Goal: Task Accomplishment & Management: Manage account settings

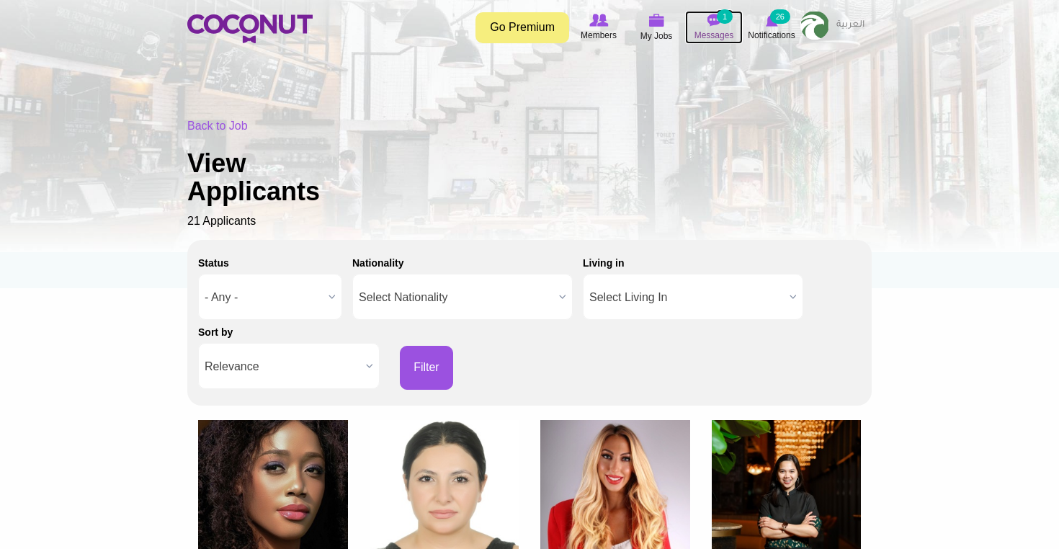
click at [713, 18] on img at bounding box center [714, 20] width 14 height 13
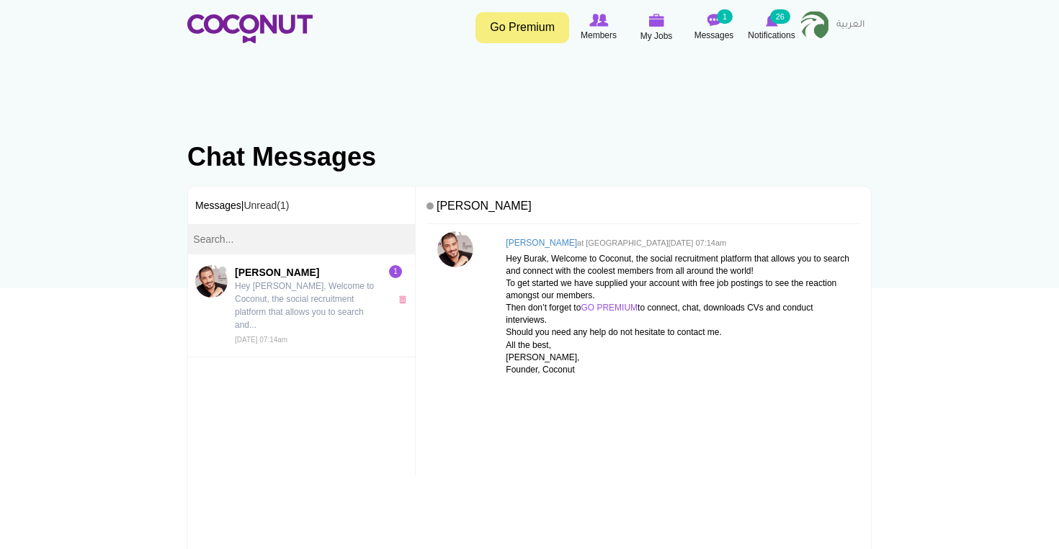
click at [719, 8] on div "Toggle navigation Go Premium Members My Jobs Post a Job Messages 1 Notification…" at bounding box center [529, 27] width 1059 height 54
click at [719, 17] on small "1" at bounding box center [725, 16] width 16 height 14
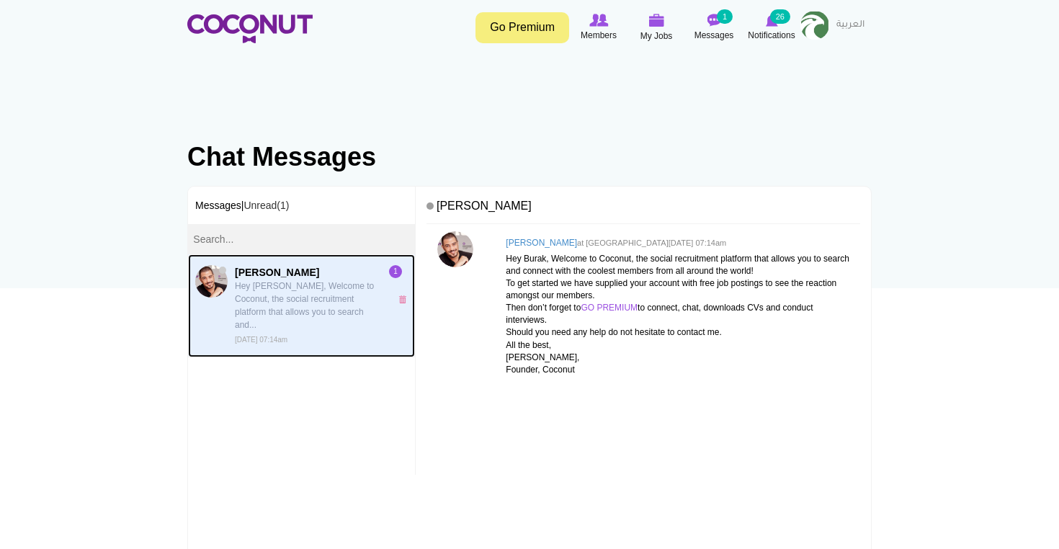
click at [291, 310] on p "Hey Laetitia, Welcome to Coconut, the social recruitment platform that allows y…" at bounding box center [309, 306] width 148 height 52
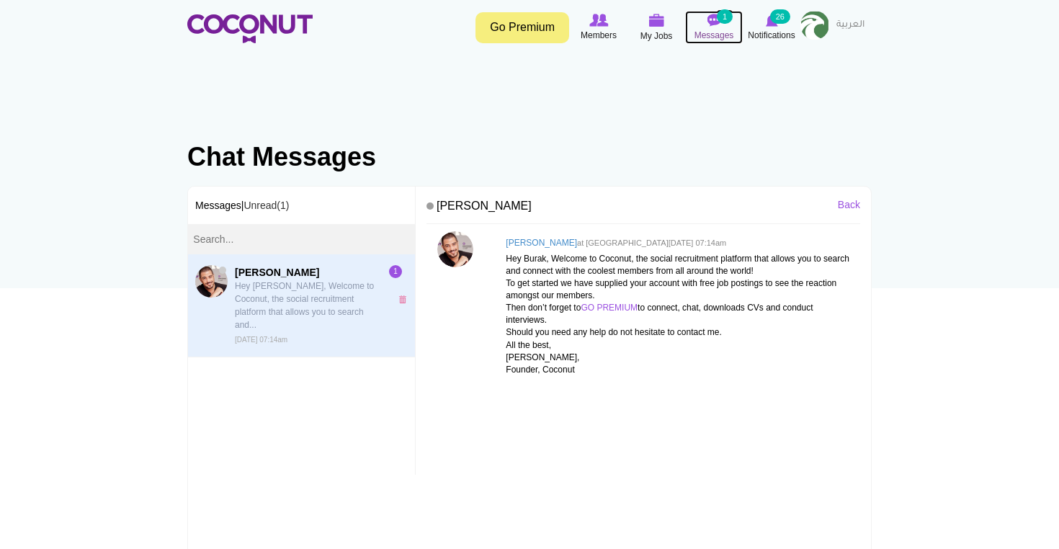
click at [720, 22] on small "1" at bounding box center [725, 16] width 16 height 14
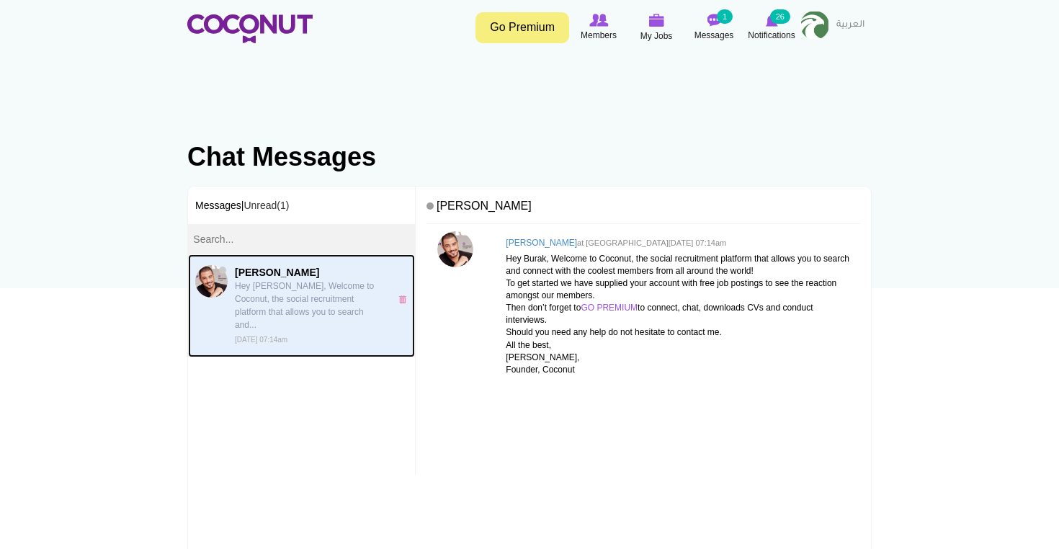
click at [325, 285] on p "Hey [PERSON_NAME], Welcome to Coconut, the social recruitment platform that all…" at bounding box center [309, 306] width 148 height 52
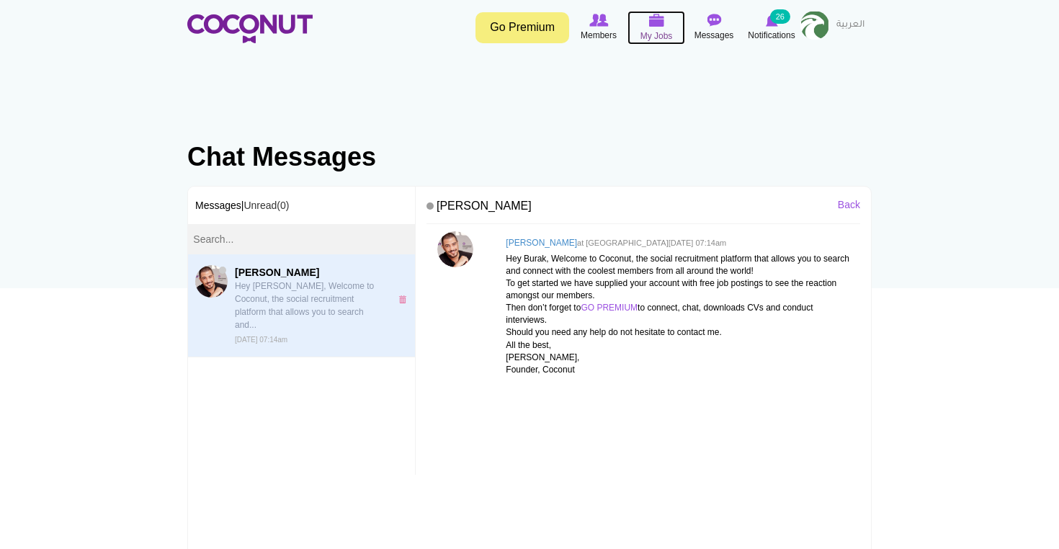
click at [655, 25] on img at bounding box center [657, 20] width 16 height 13
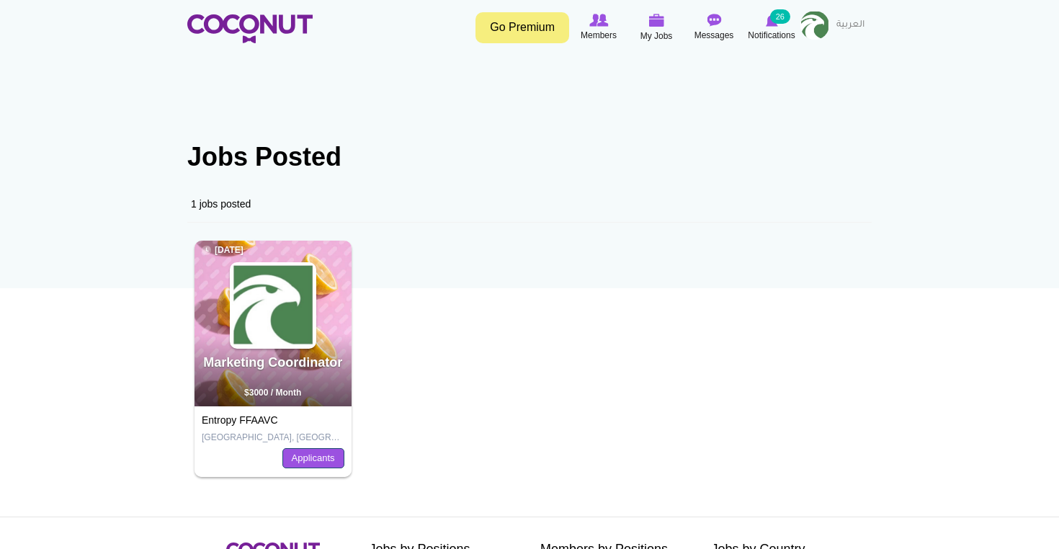
click at [326, 458] on link "Applicants" at bounding box center [314, 458] width 62 height 20
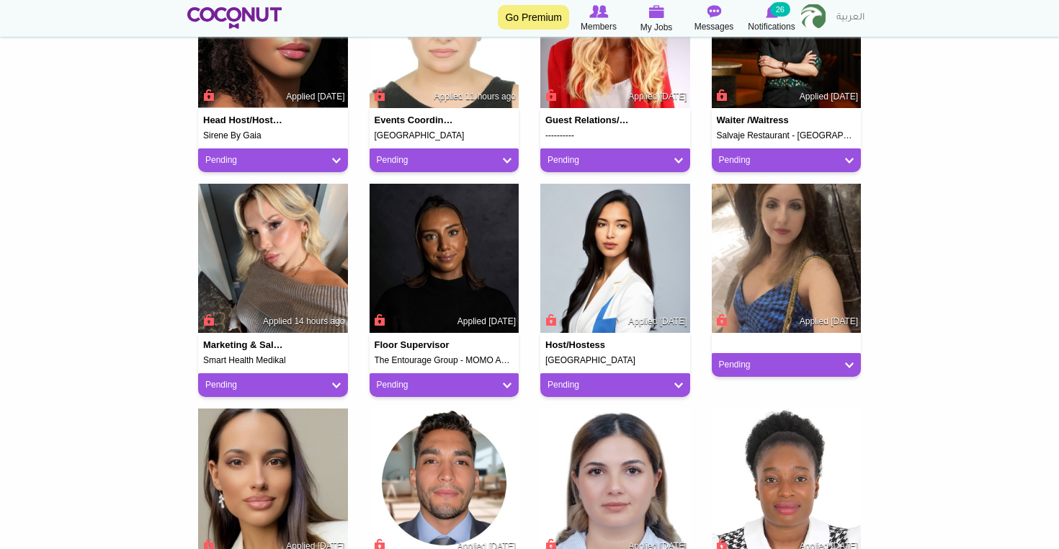
scroll to position [469, 0]
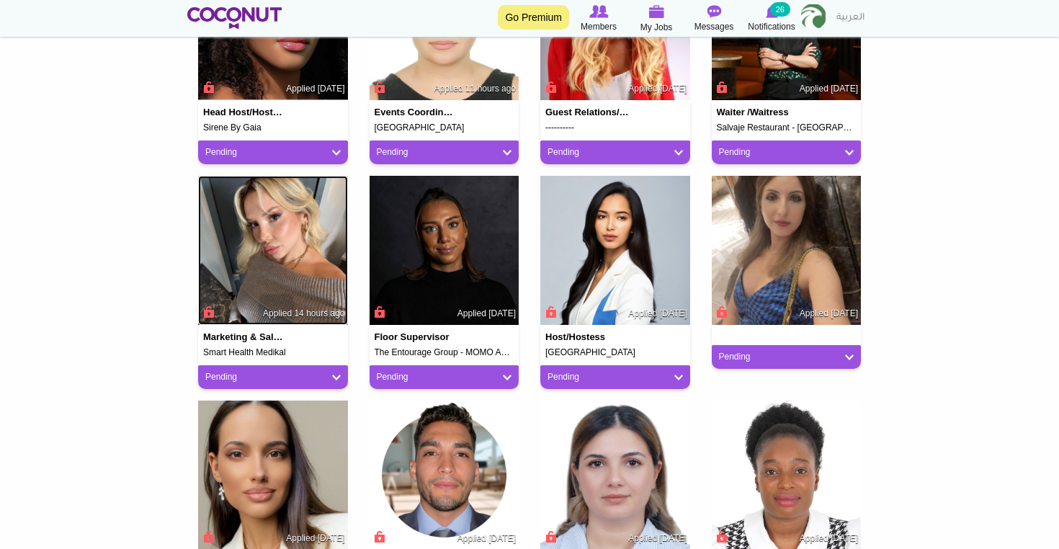
click at [297, 289] on img at bounding box center [273, 251] width 150 height 150
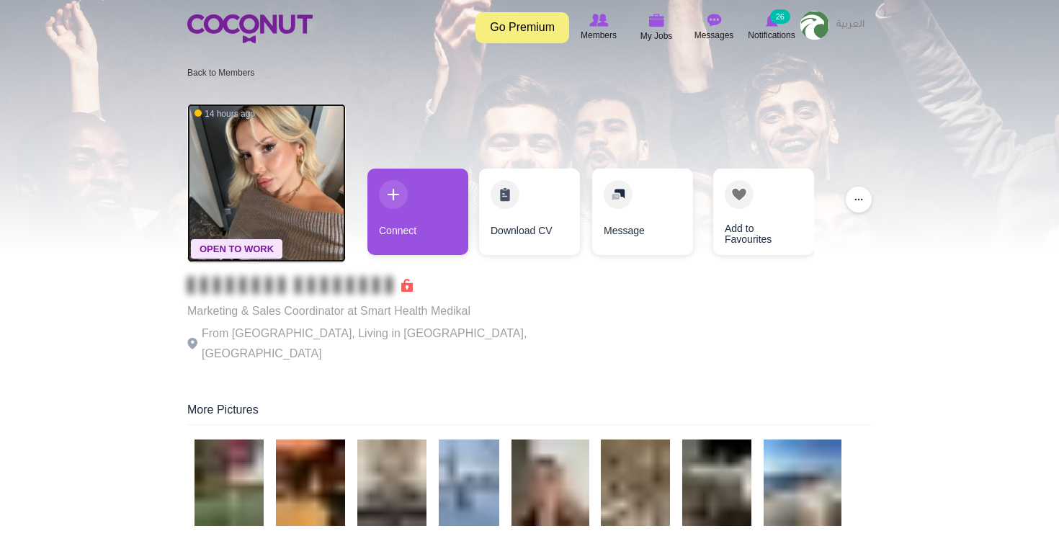
click at [266, 142] on img at bounding box center [266, 183] width 159 height 159
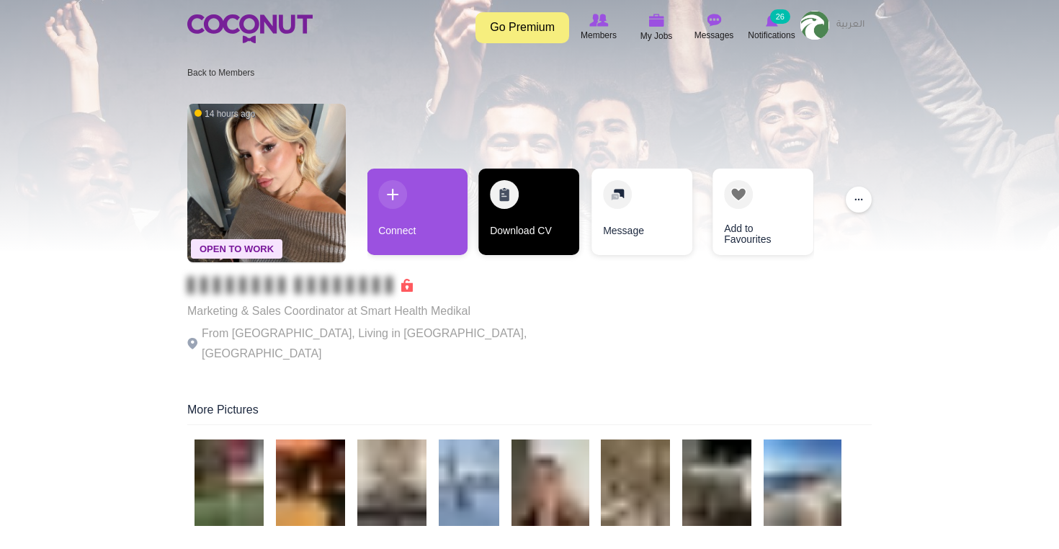
click at [519, 206] on link "Download CV" at bounding box center [529, 212] width 101 height 86
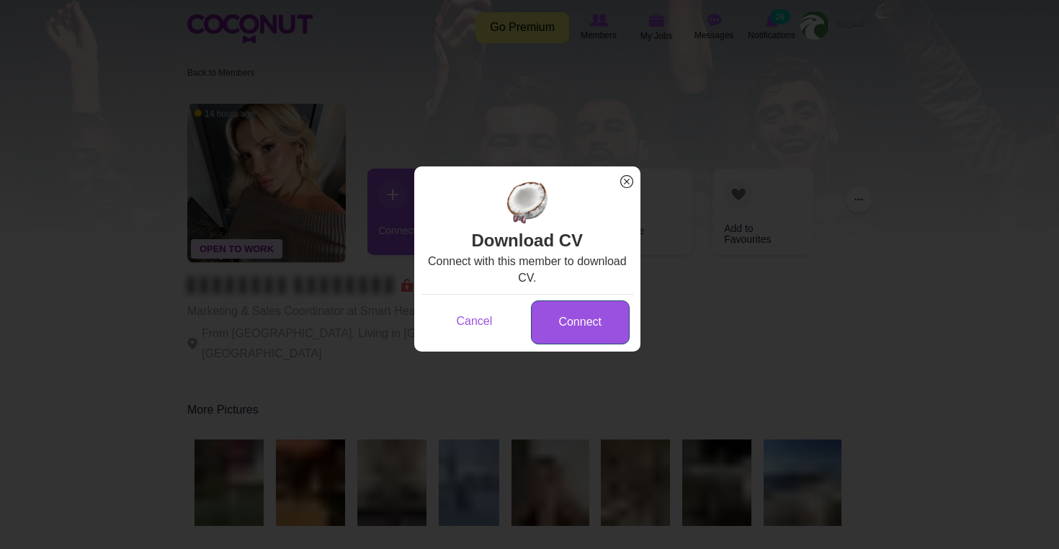
click at [577, 317] on link "Connect" at bounding box center [580, 323] width 99 height 44
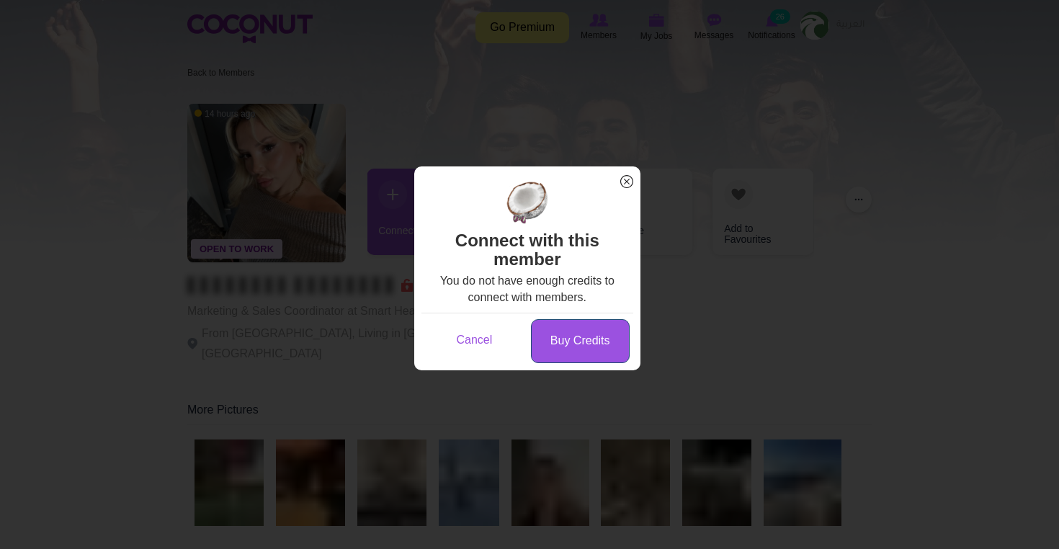
click at [580, 337] on link "Buy Credits" at bounding box center [580, 341] width 99 height 44
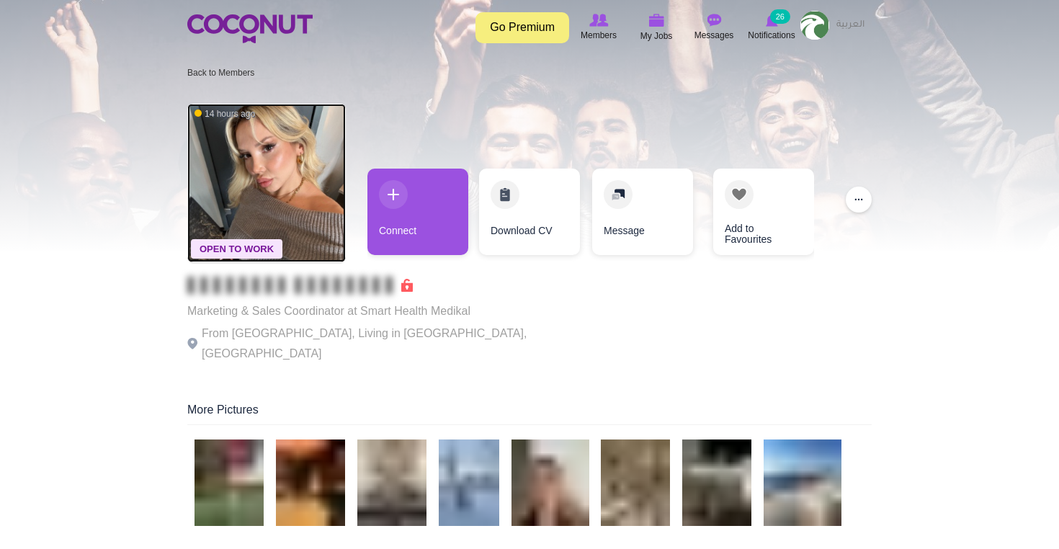
click at [280, 171] on img at bounding box center [266, 183] width 159 height 159
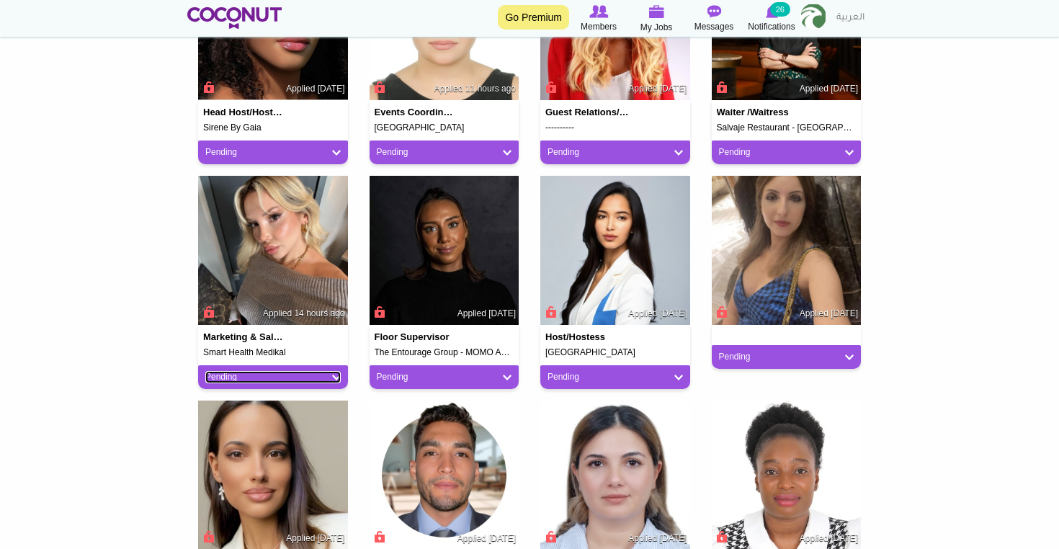
click at [293, 381] on link "Pending" at bounding box center [272, 377] width 135 height 12
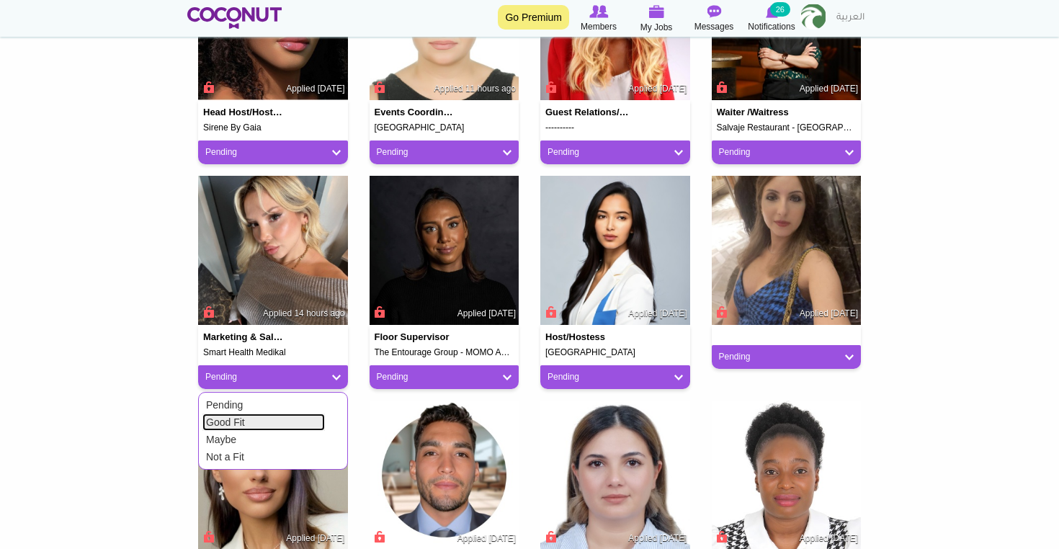
click at [285, 416] on link "Good Fit" at bounding box center [264, 422] width 123 height 17
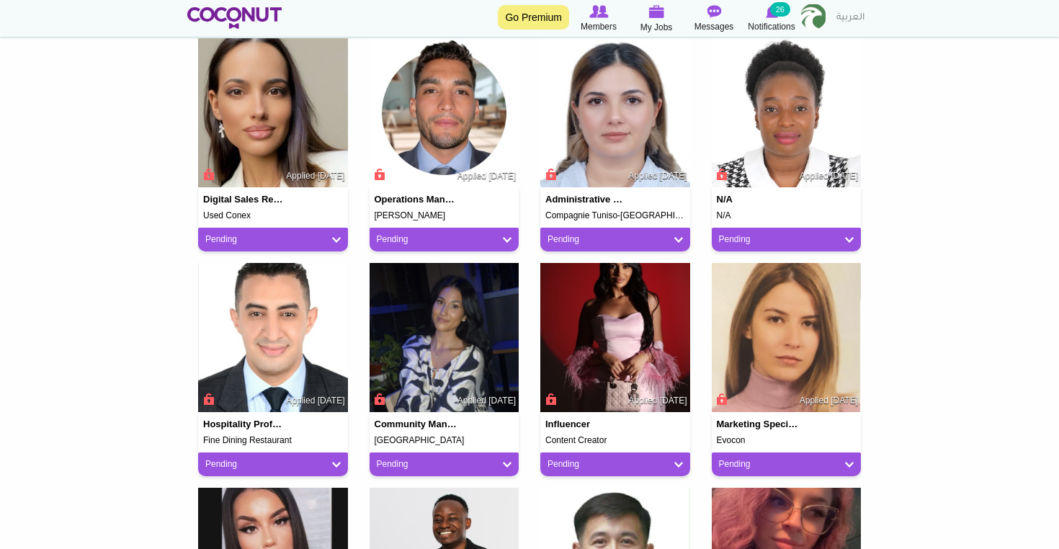
scroll to position [834, 0]
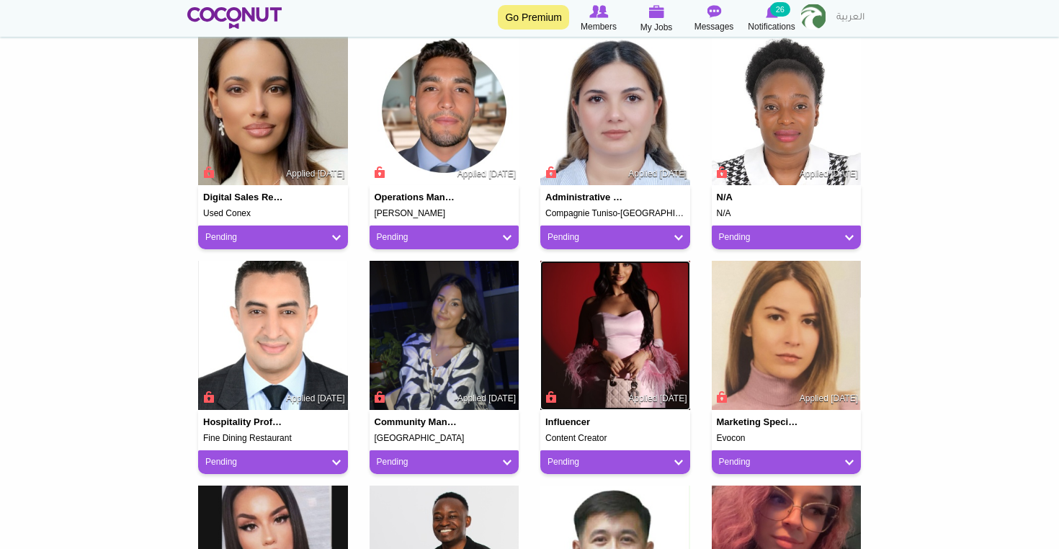
click at [630, 365] on img at bounding box center [616, 336] width 150 height 150
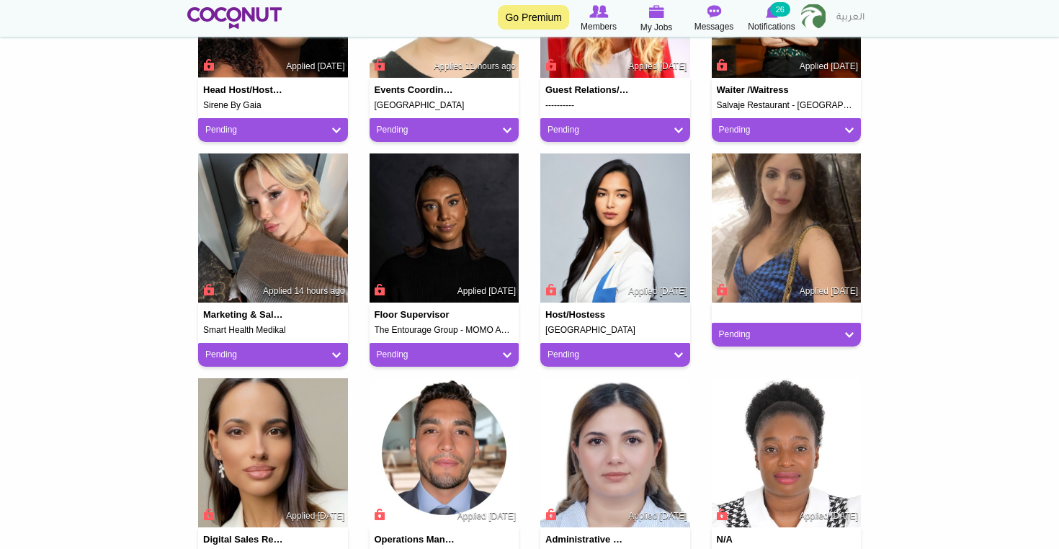
scroll to position [834, 0]
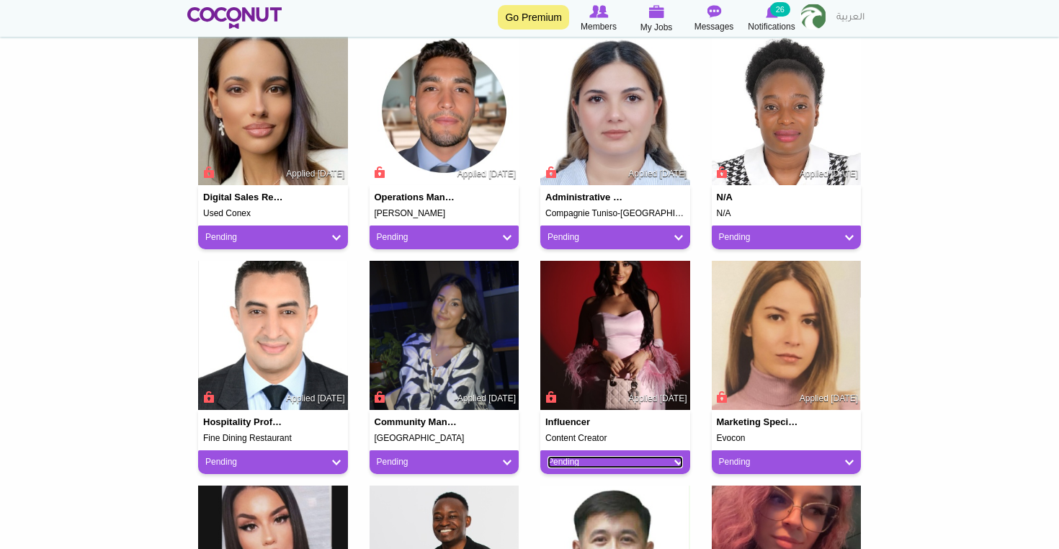
click at [652, 460] on link "Pending" at bounding box center [615, 462] width 135 height 12
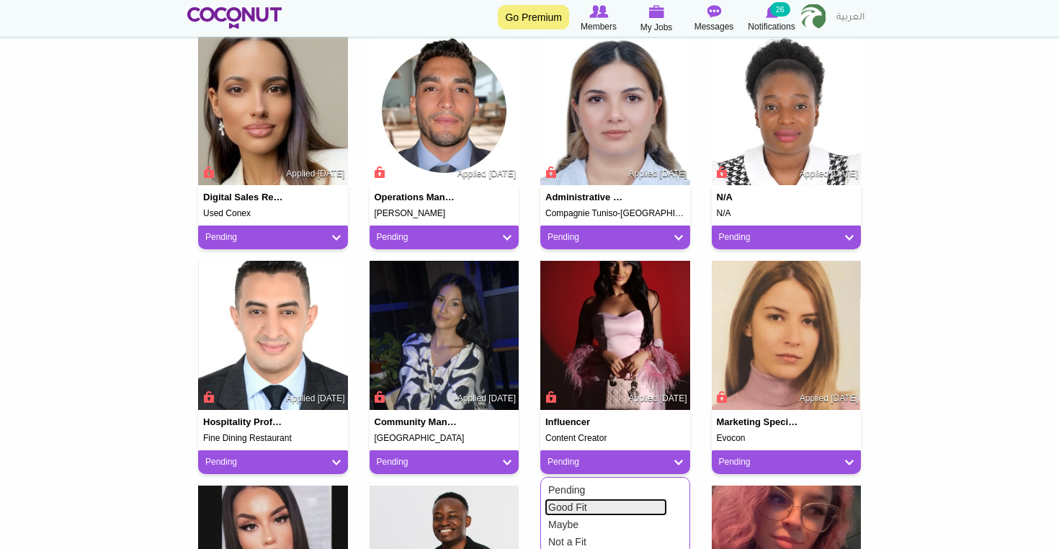
click at [635, 502] on link "Good Fit" at bounding box center [606, 507] width 123 height 17
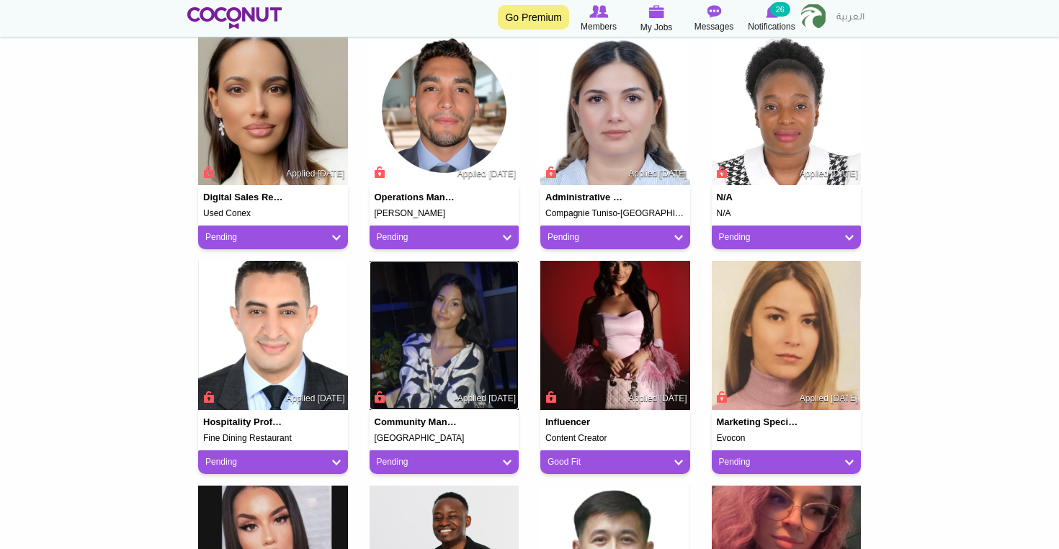
click at [450, 365] on img at bounding box center [445, 336] width 150 height 150
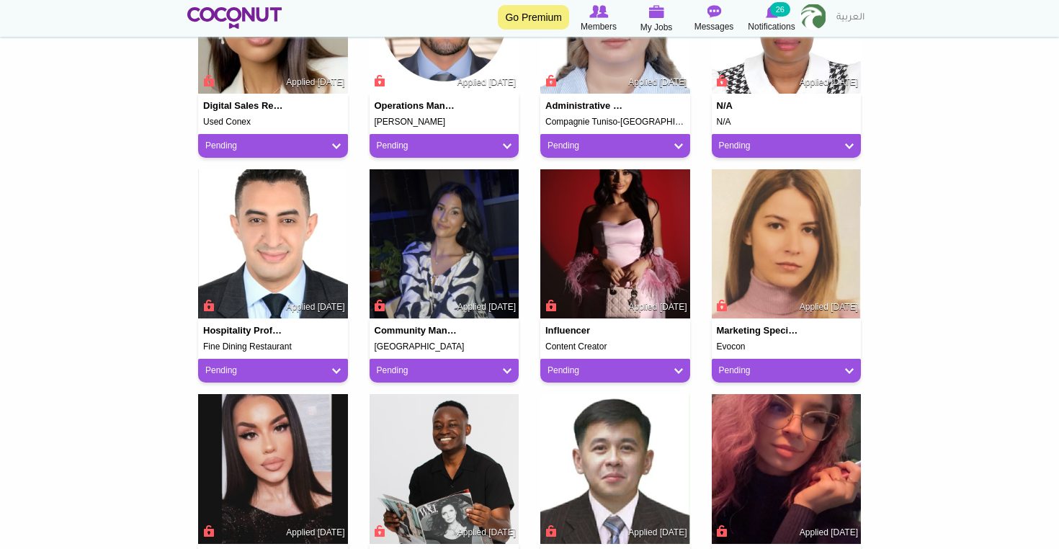
scroll to position [928, 0]
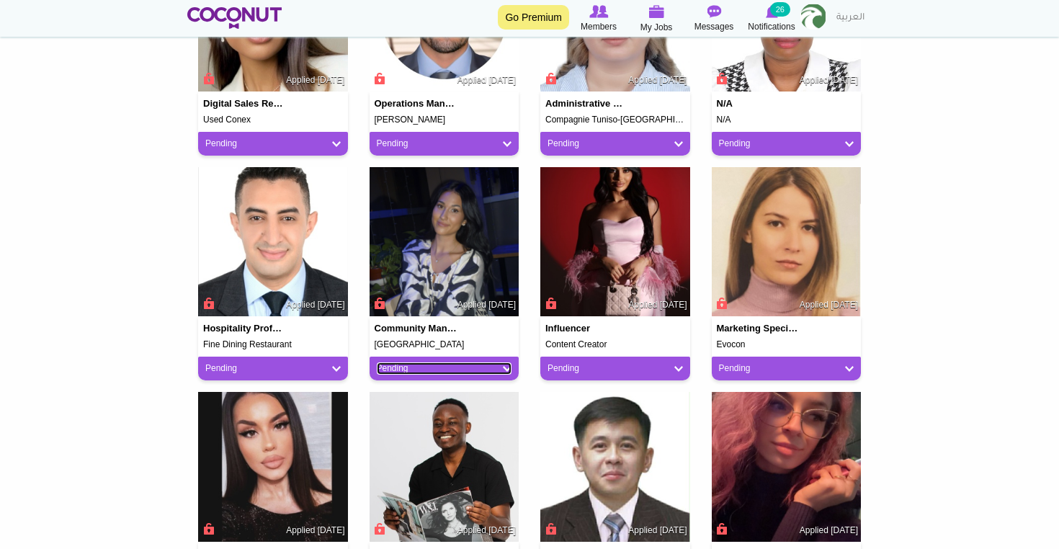
click at [483, 366] on link "Pending" at bounding box center [444, 369] width 135 height 12
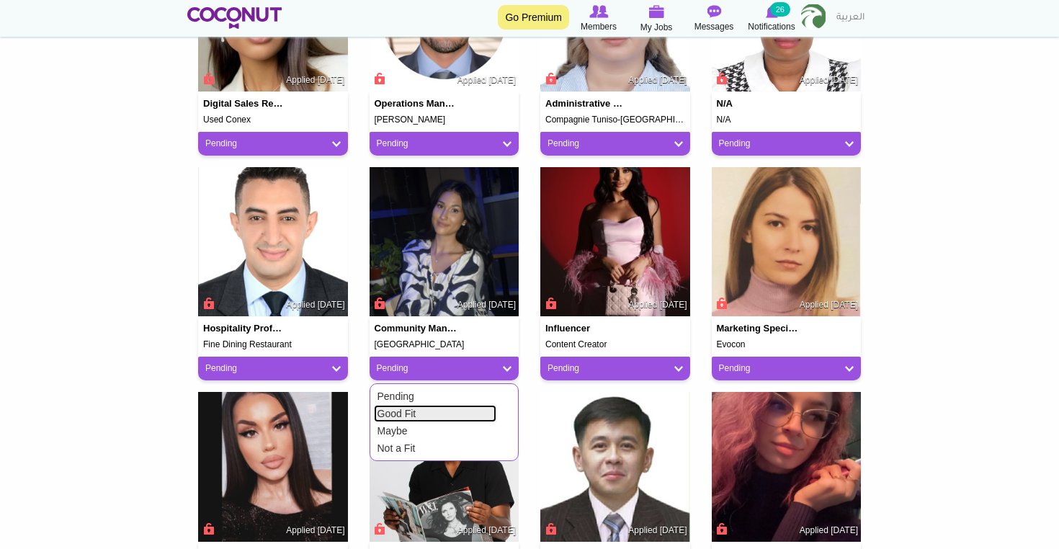
click at [442, 409] on link "Good Fit" at bounding box center [435, 413] width 123 height 17
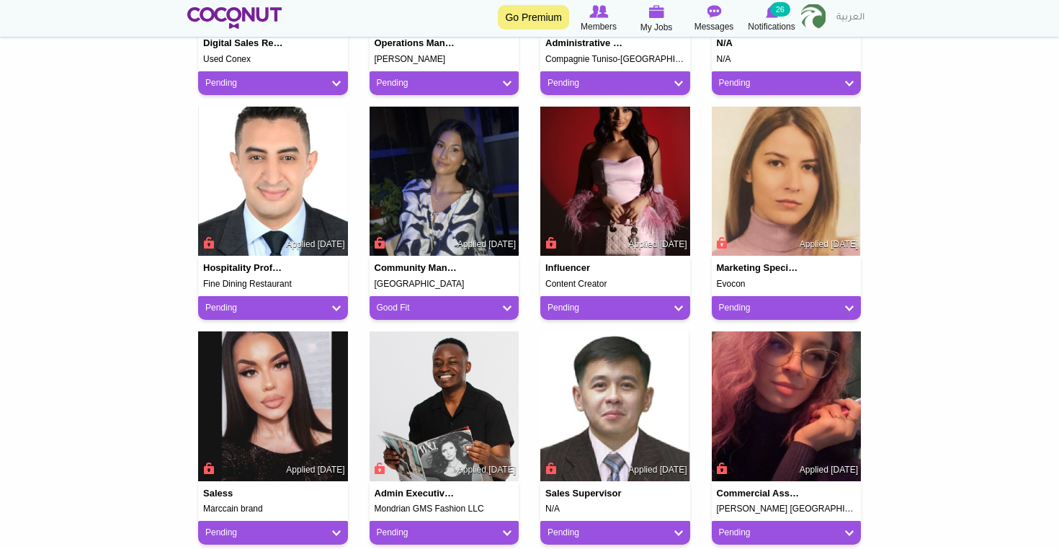
scroll to position [990, 0]
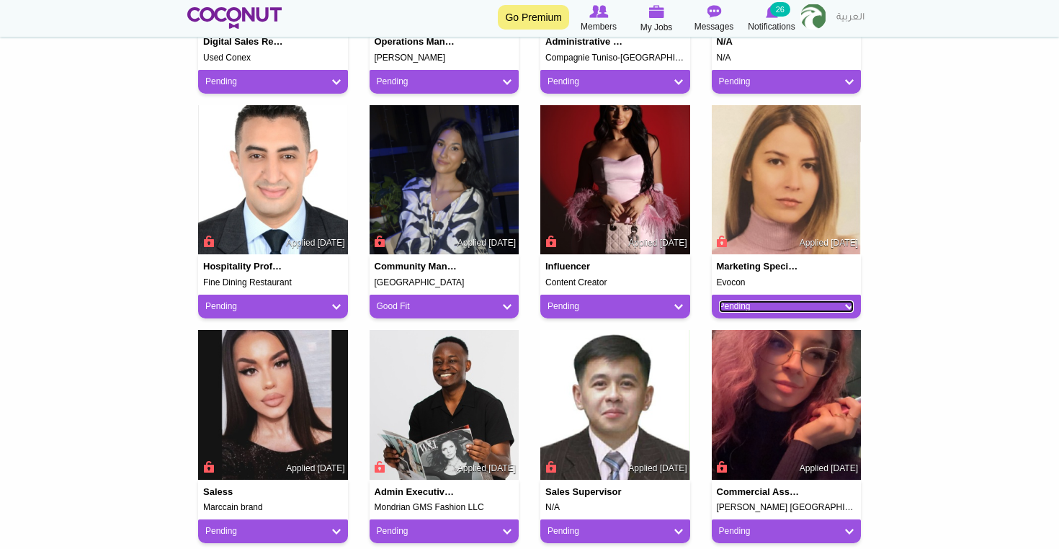
click at [796, 303] on link "Pending" at bounding box center [786, 307] width 135 height 12
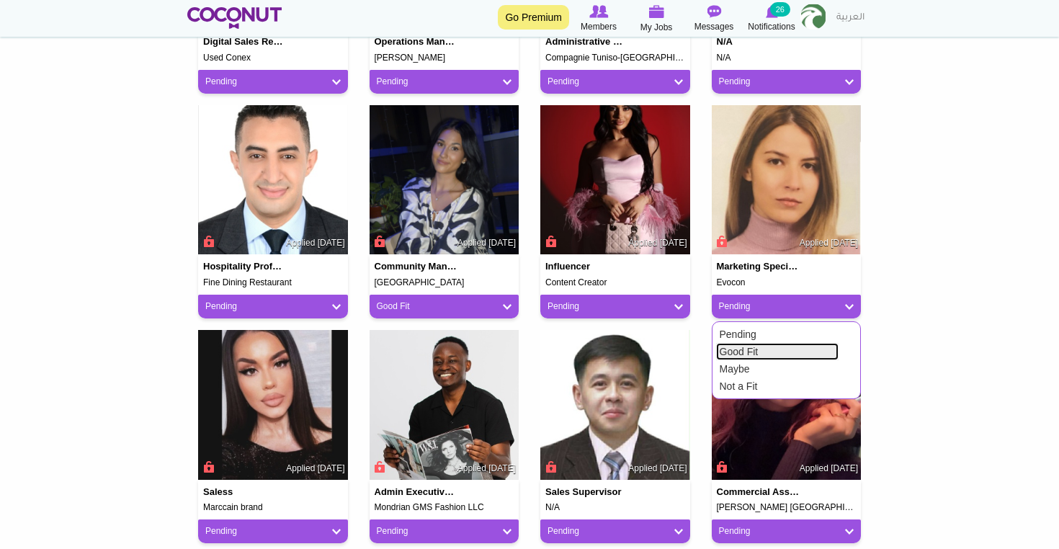
click at [788, 345] on link "Good Fit" at bounding box center [777, 351] width 123 height 17
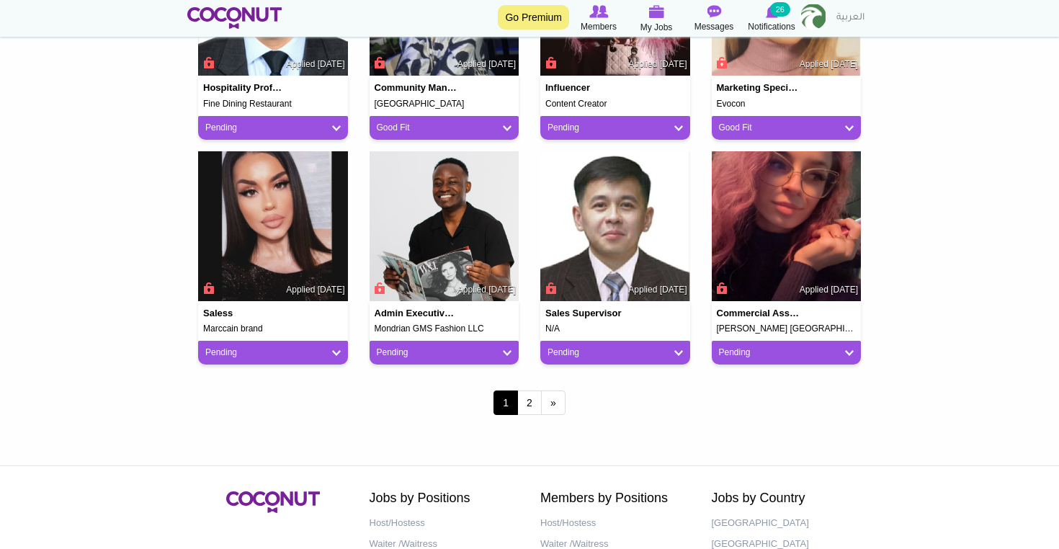
scroll to position [1162, 0]
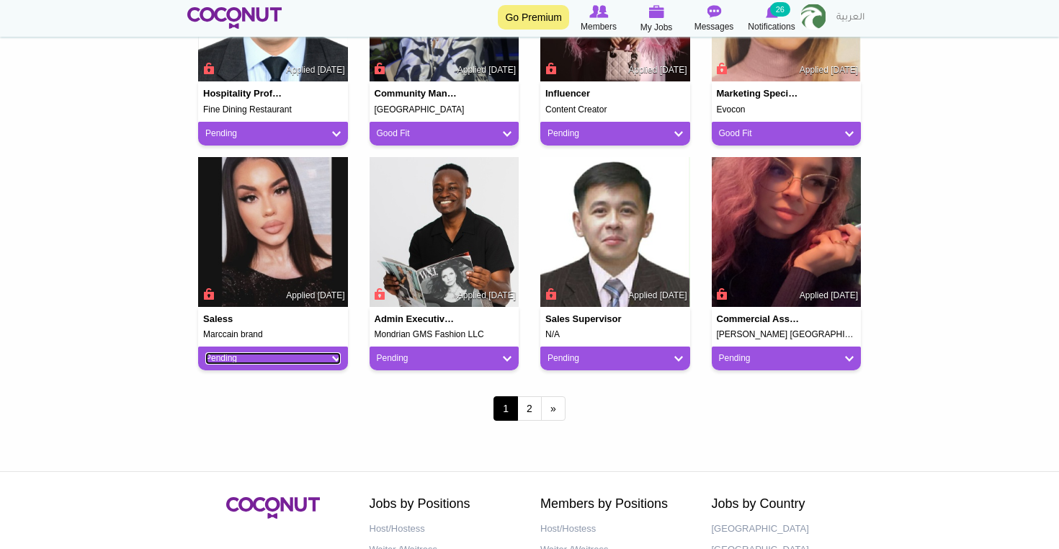
click at [315, 355] on link "Pending" at bounding box center [272, 358] width 135 height 12
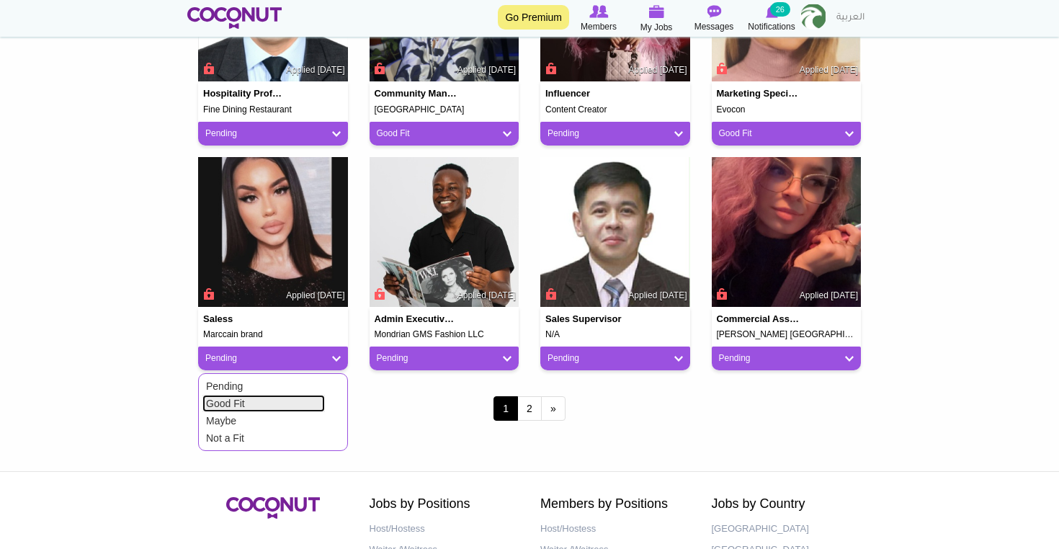
click at [287, 398] on link "Good Fit" at bounding box center [264, 403] width 123 height 17
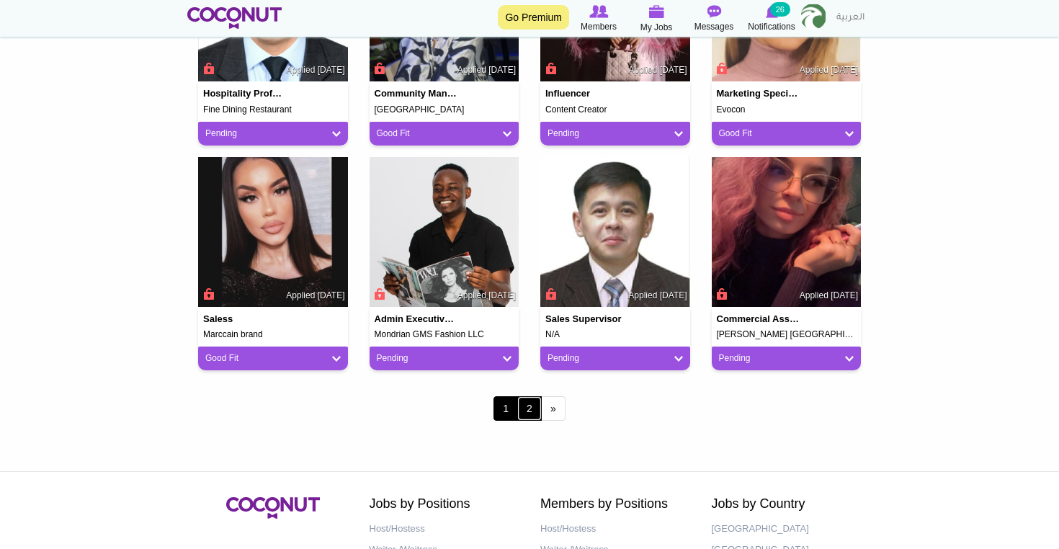
click at [527, 409] on link "2" at bounding box center [529, 408] width 25 height 25
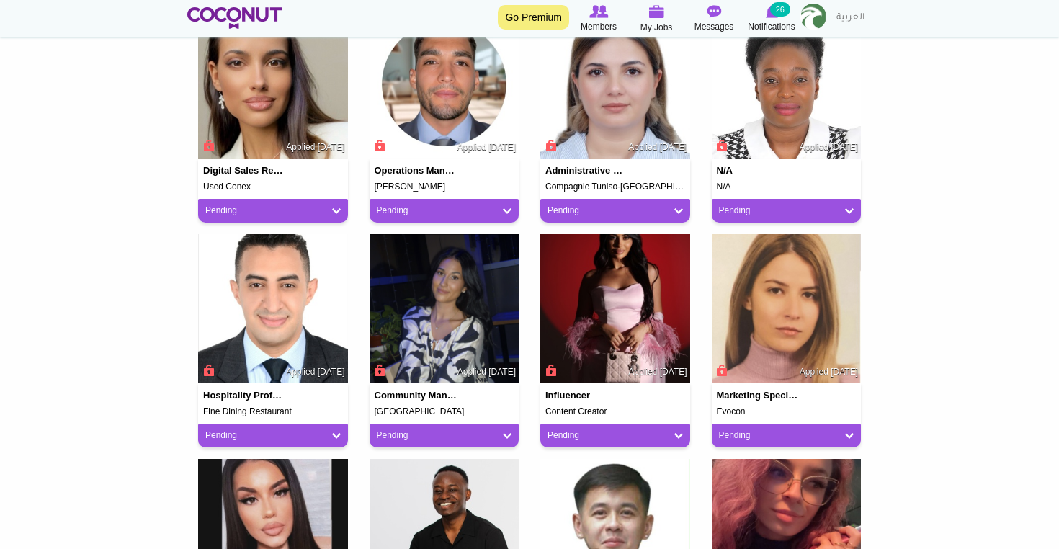
scroll to position [865, 0]
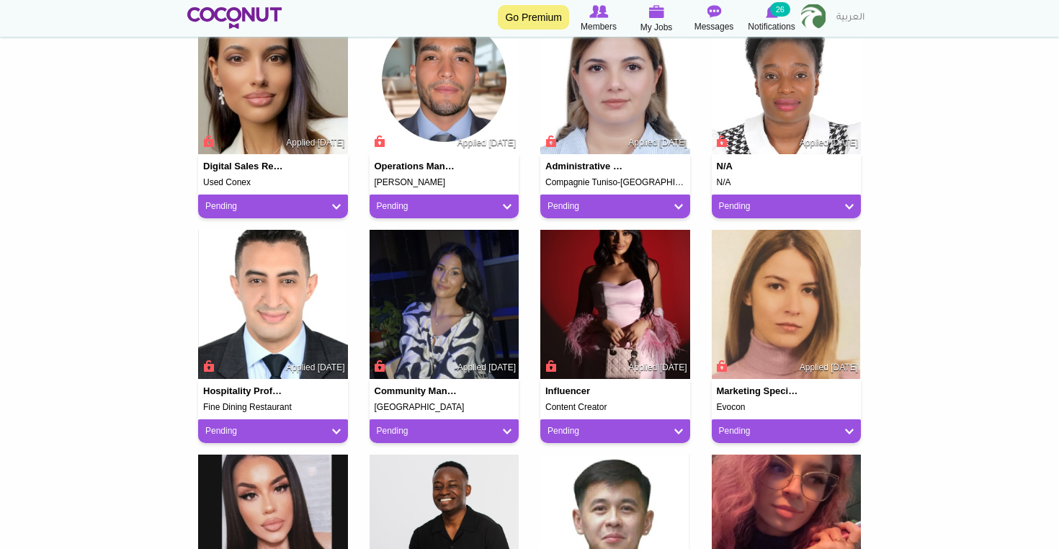
click at [449, 438] on div "Pending" at bounding box center [445, 431] width 150 height 24
click at [458, 424] on div "Pending" at bounding box center [445, 431] width 150 height 24
click at [454, 440] on div "Pending" at bounding box center [445, 431] width 150 height 24
click at [471, 422] on div "Pending" at bounding box center [445, 431] width 150 height 24
click at [476, 431] on link "Pending" at bounding box center [444, 431] width 135 height 12
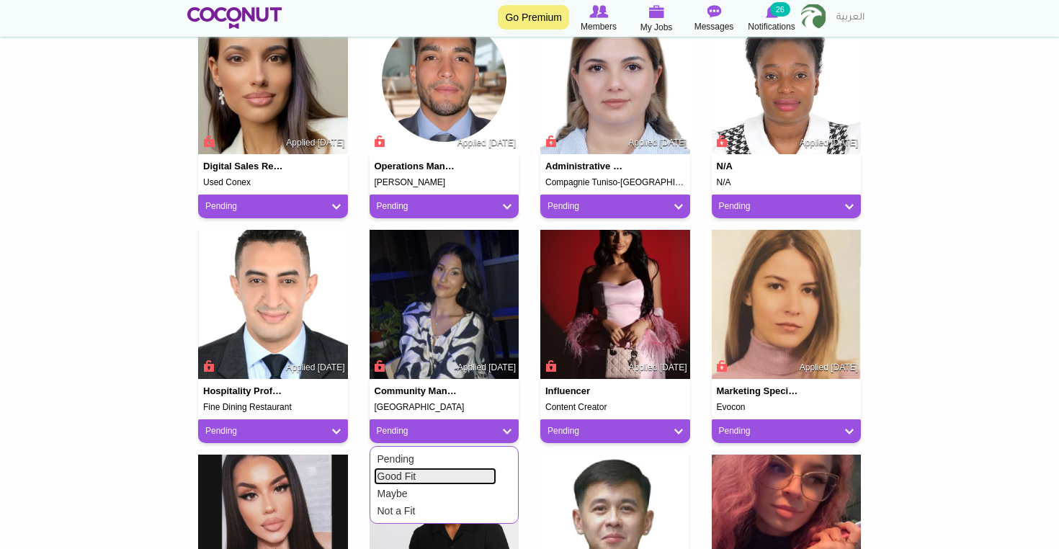
click at [455, 478] on link "Good Fit" at bounding box center [435, 476] width 123 height 17
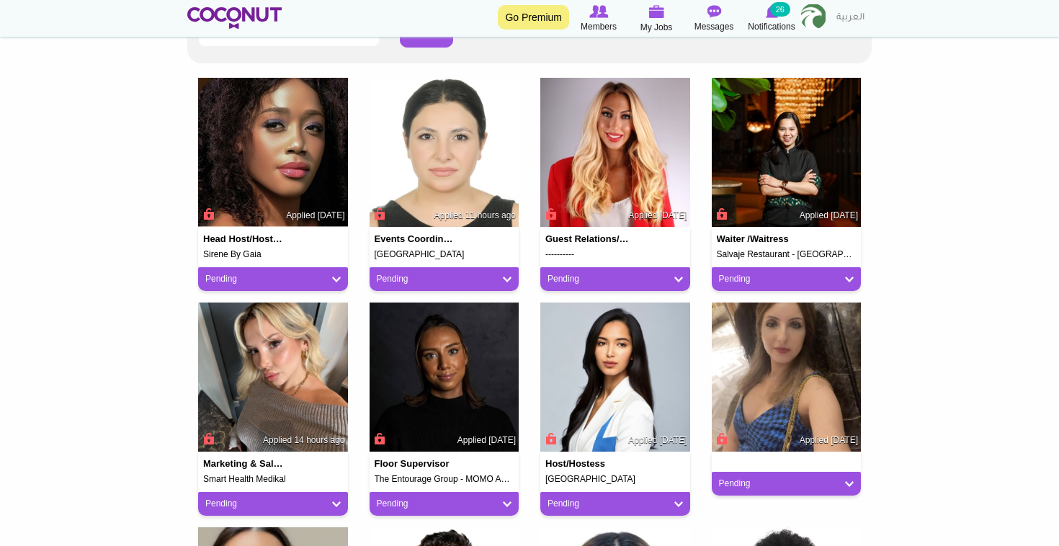
scroll to position [343, 0]
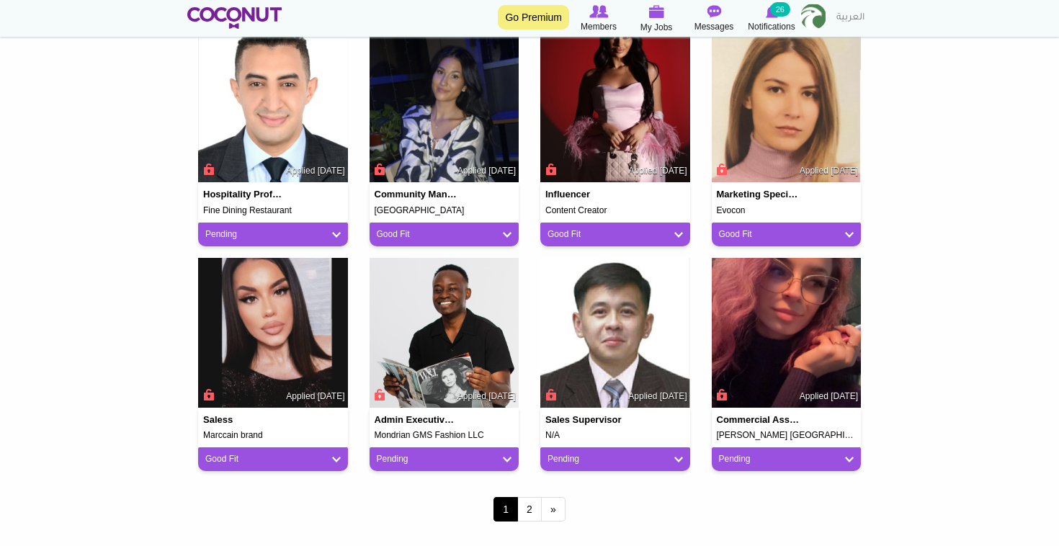
scroll to position [1068, 0]
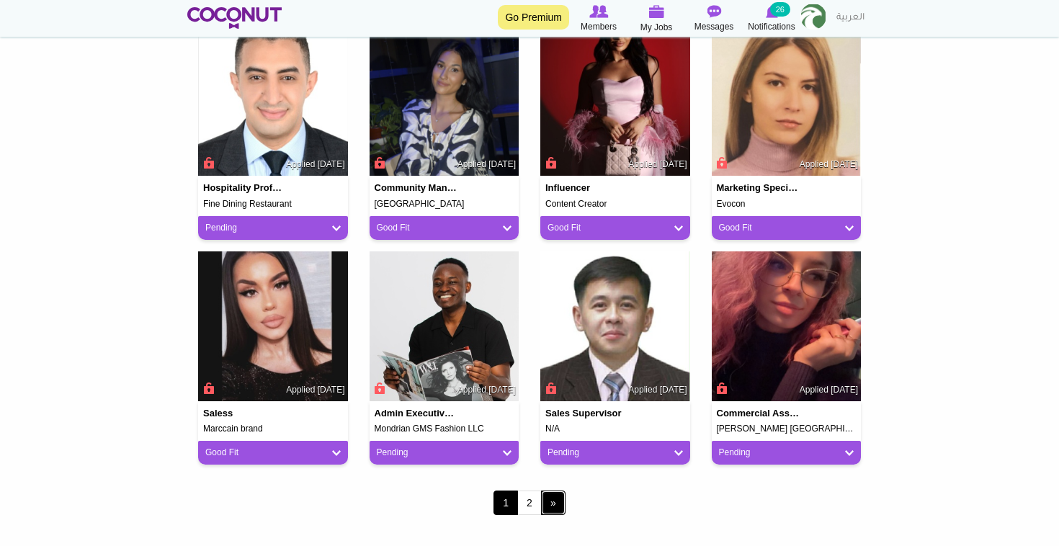
click at [550, 497] on link "next ›" at bounding box center [553, 503] width 25 height 25
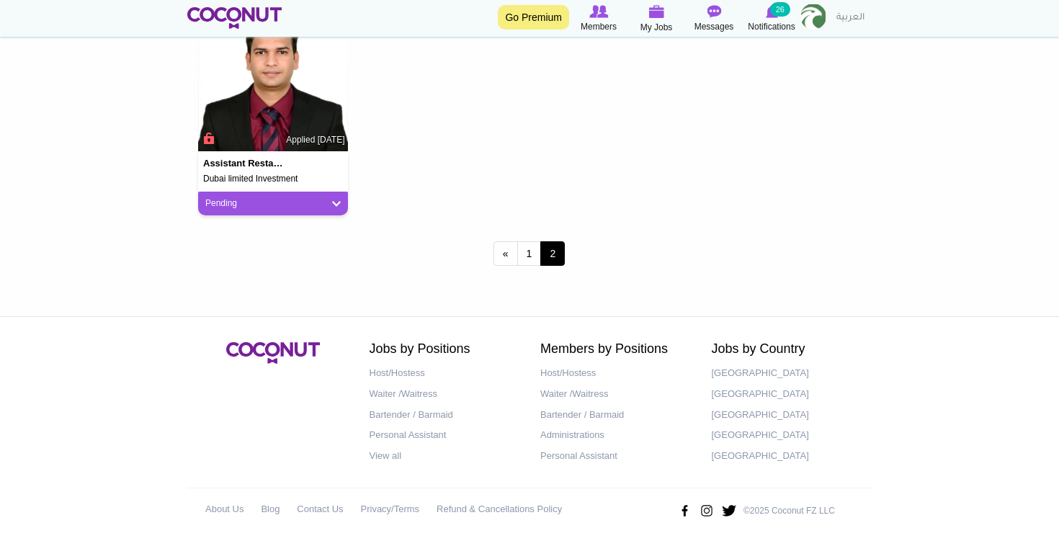
scroll to position [420, 0]
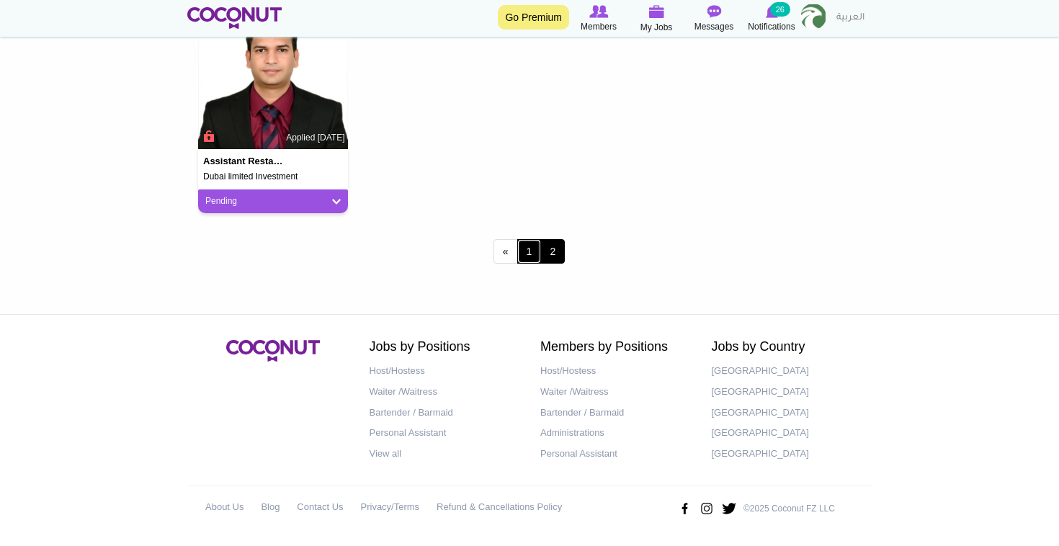
click at [527, 252] on link "1" at bounding box center [529, 251] width 25 height 25
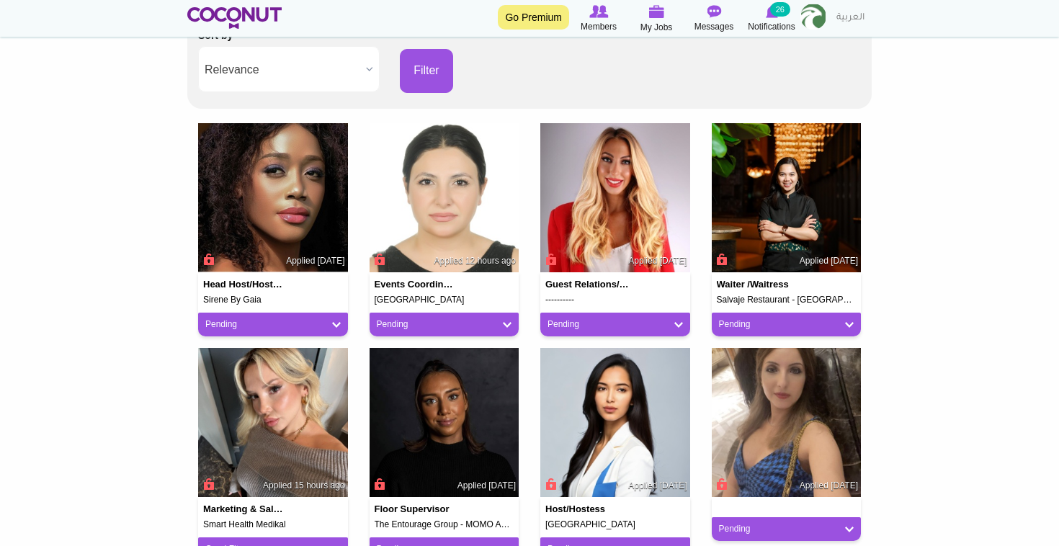
scroll to position [305, 0]
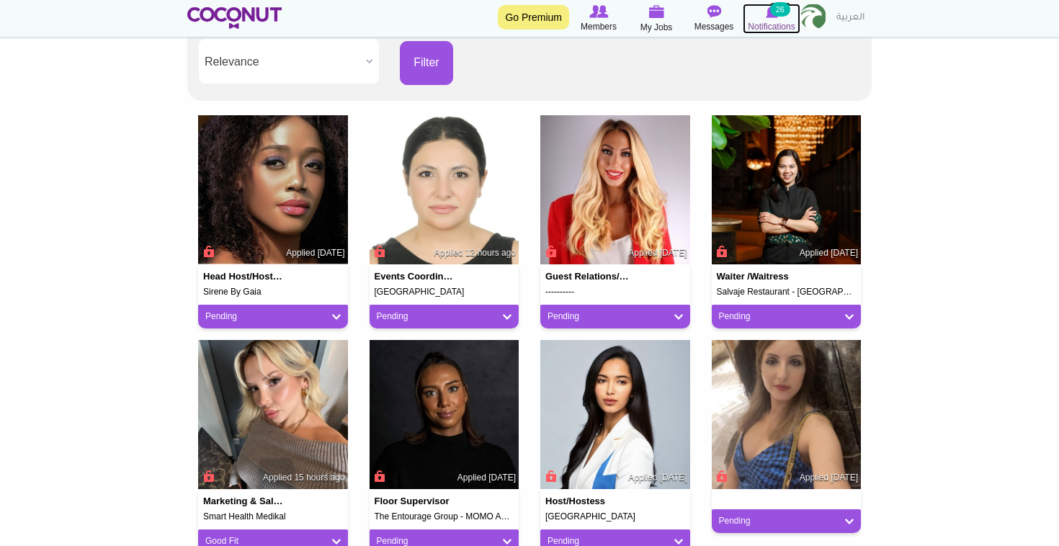
click at [778, 13] on small "26" at bounding box center [780, 9] width 20 height 14
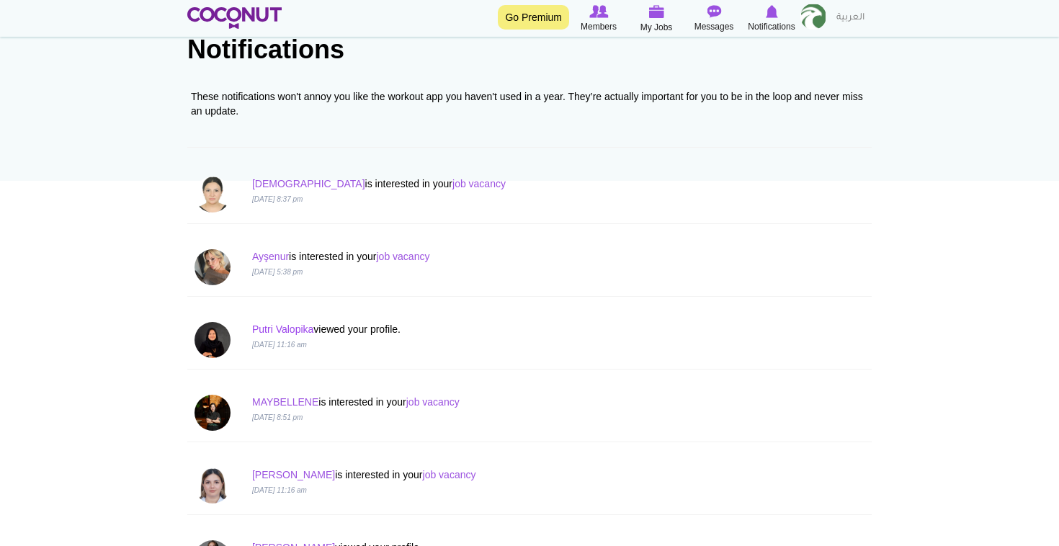
scroll to position [109, 0]
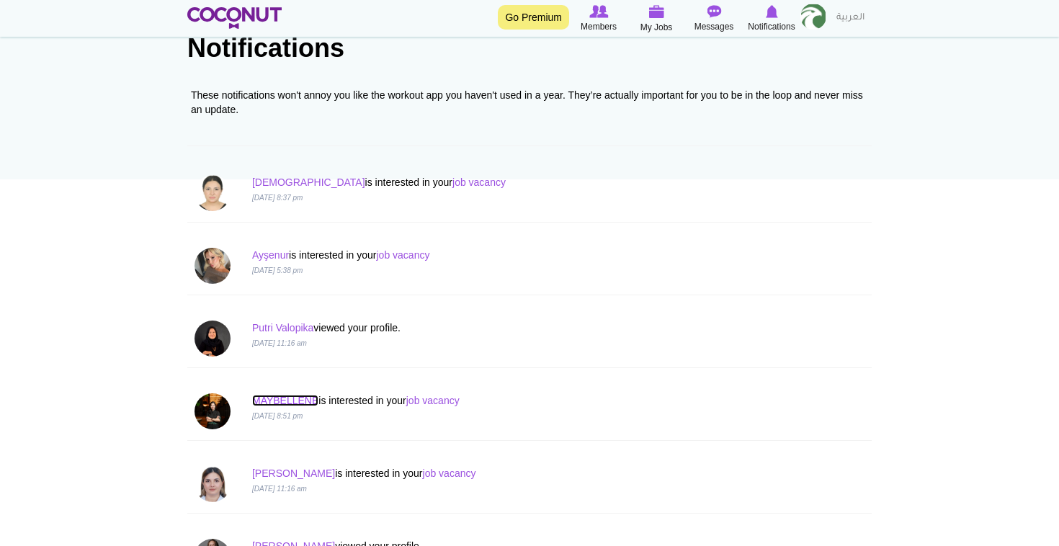
click at [311, 402] on link "MAYBELLENE" at bounding box center [285, 401] width 66 height 12
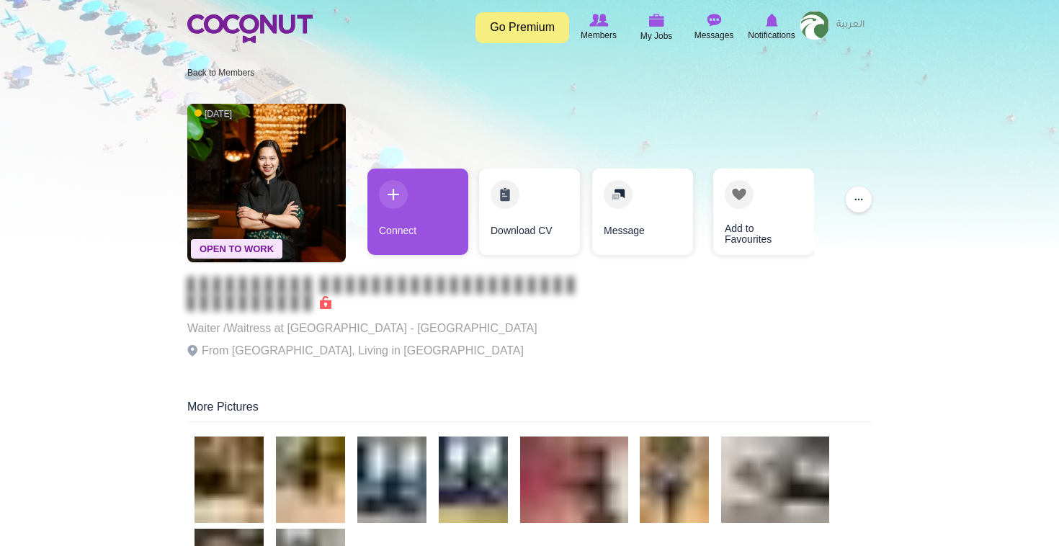
scroll to position [4, 0]
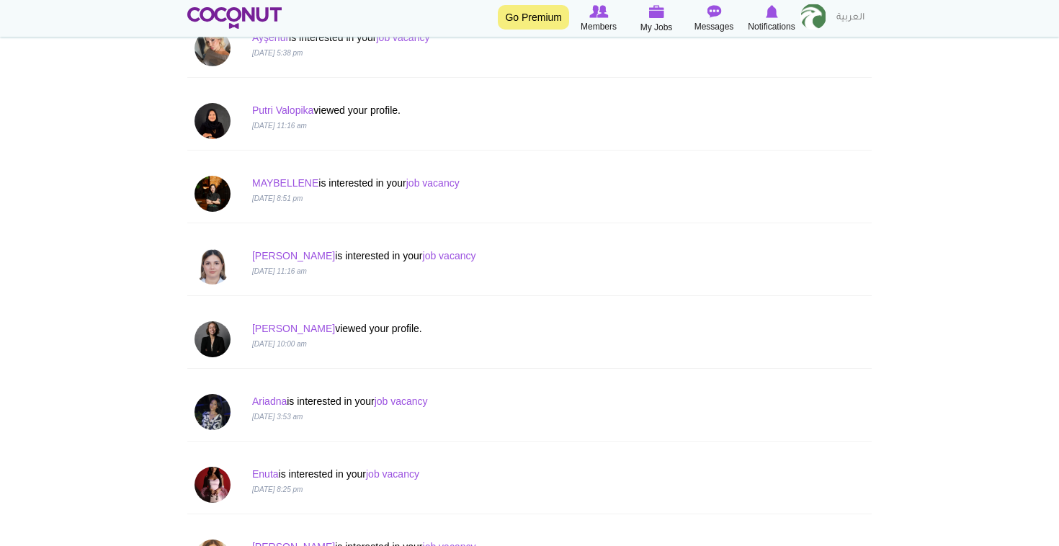
scroll to position [329, 0]
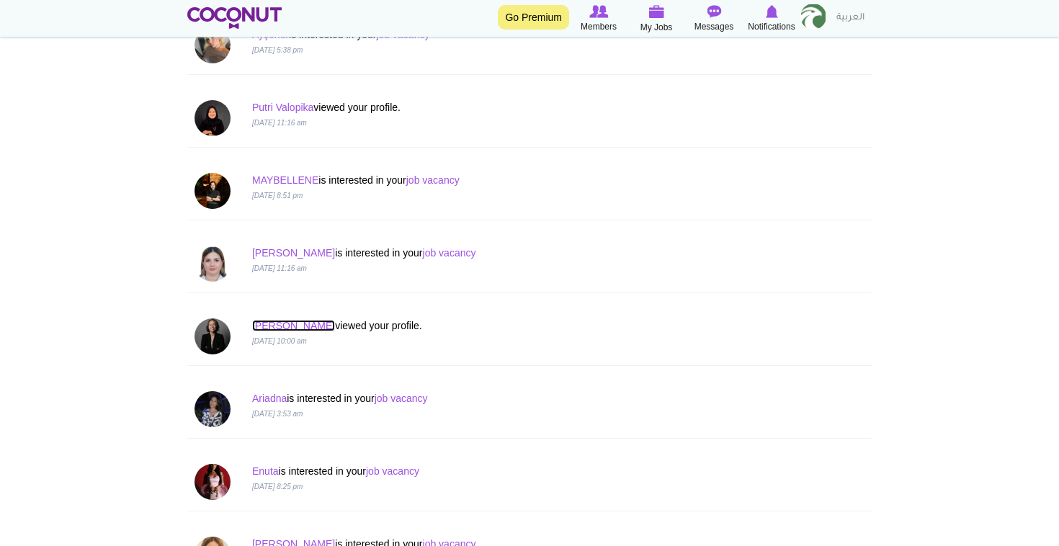
click at [267, 324] on link "[PERSON_NAME]" at bounding box center [293, 326] width 83 height 12
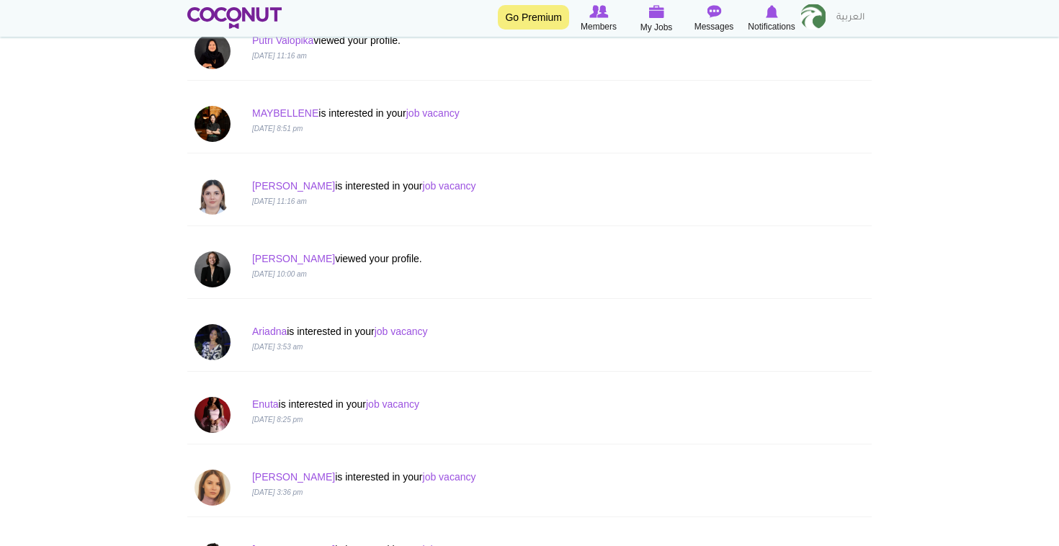
scroll to position [399, 0]
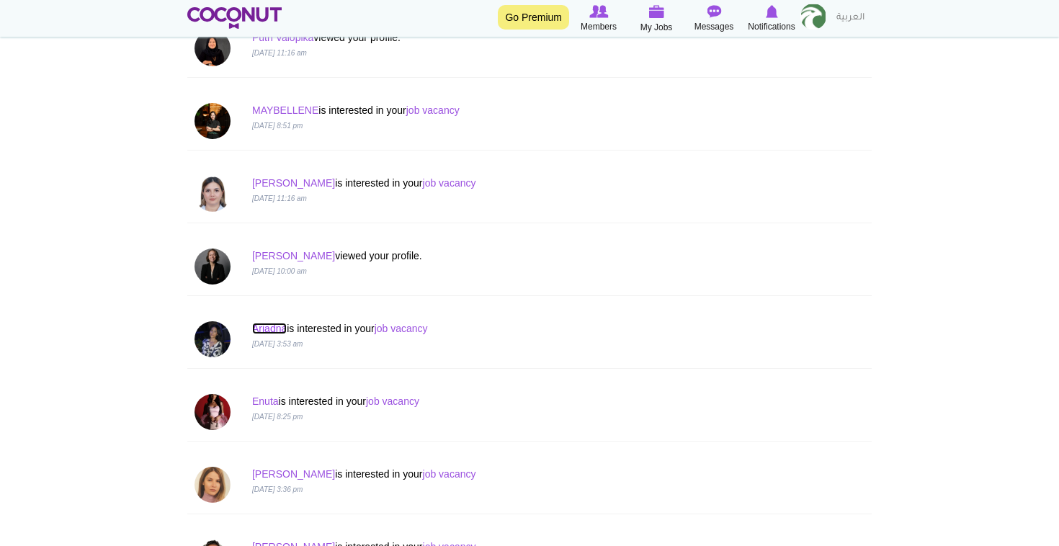
click at [265, 326] on link "Ariadna" at bounding box center [269, 329] width 35 height 12
click at [221, 18] on img at bounding box center [234, 18] width 94 height 22
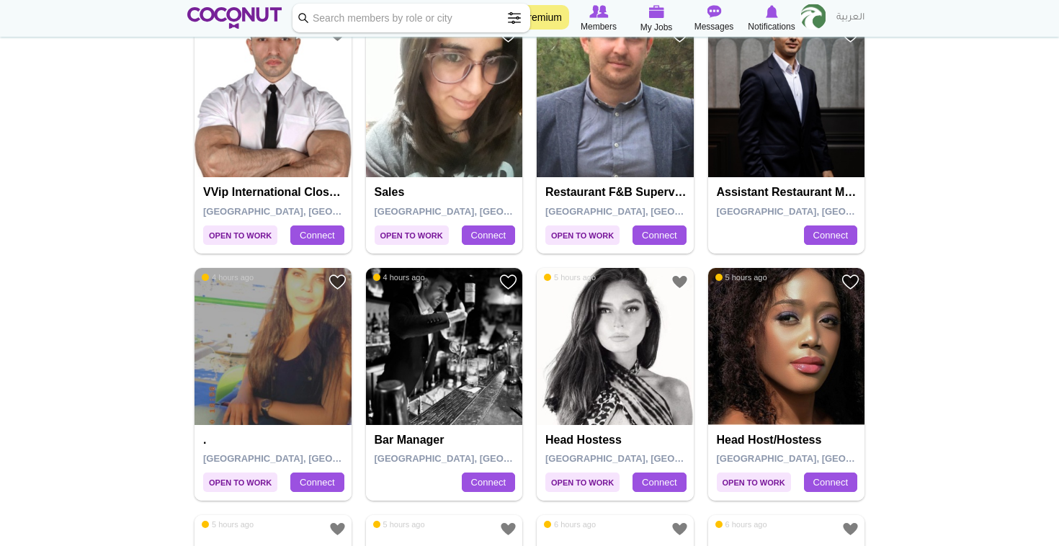
scroll to position [613, 0]
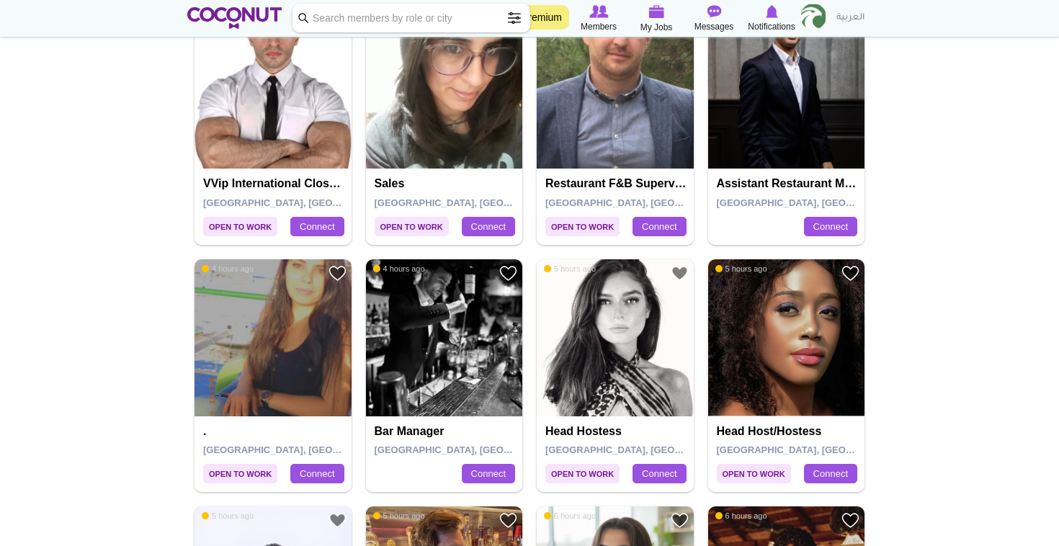
click at [280, 84] on img at bounding box center [273, 90] width 157 height 157
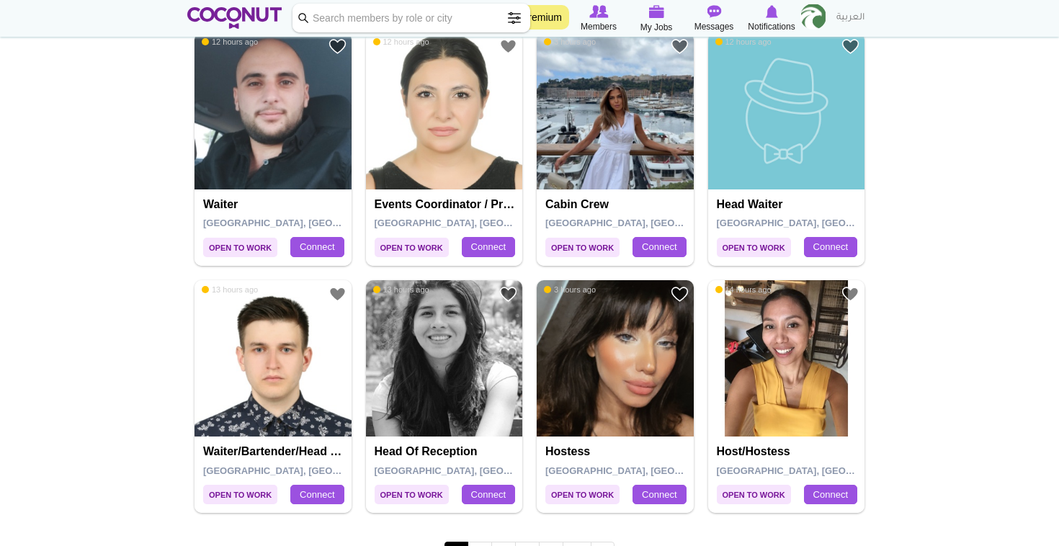
scroll to position [2399, 0]
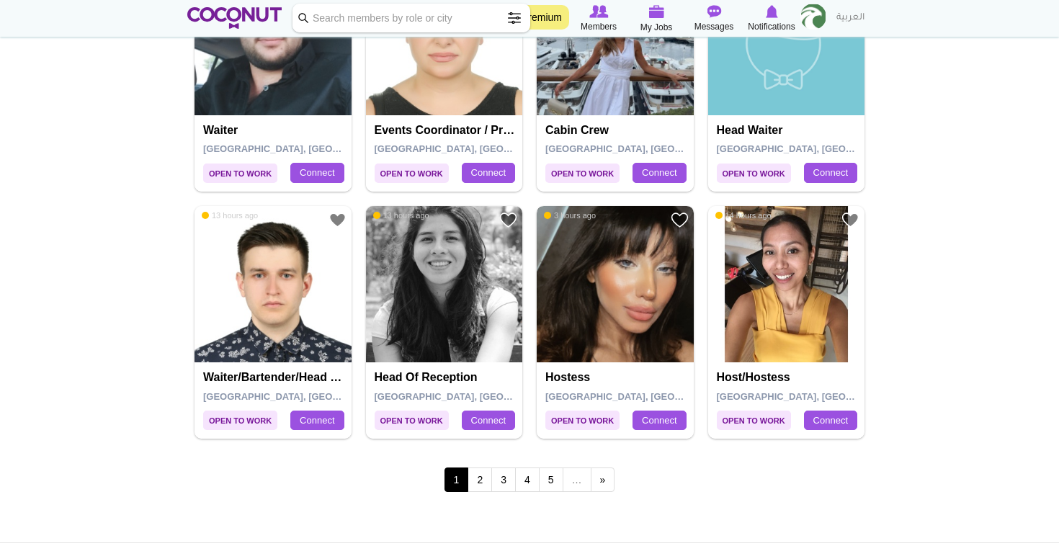
click at [626, 295] on img at bounding box center [615, 284] width 157 height 157
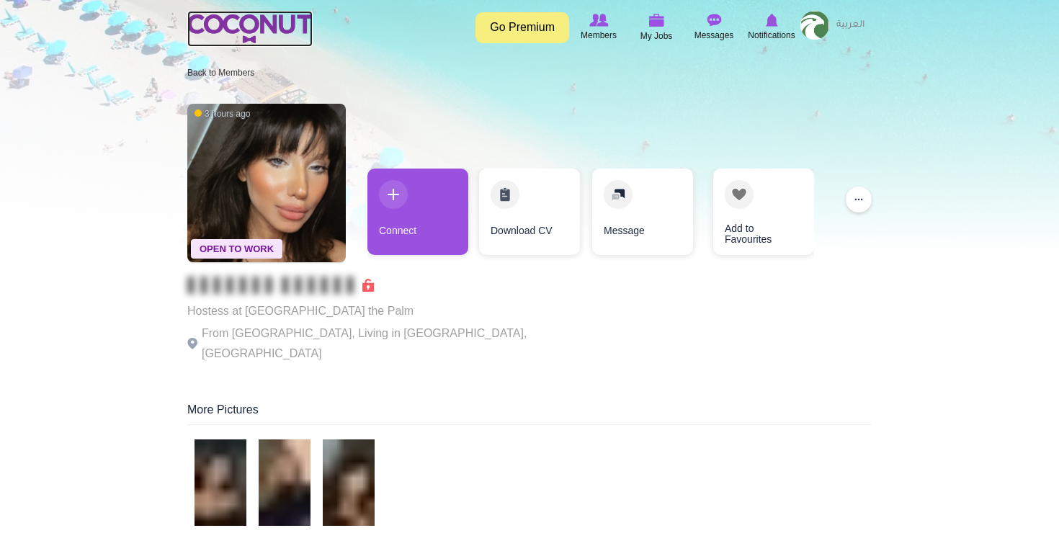
click at [214, 23] on img at bounding box center [249, 28] width 125 height 29
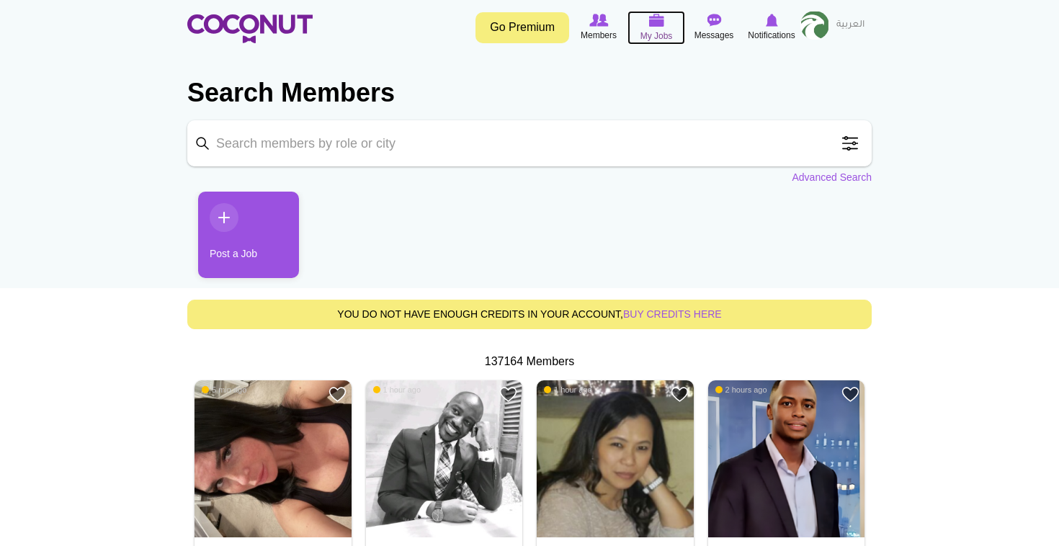
click at [658, 20] on img at bounding box center [657, 20] width 16 height 13
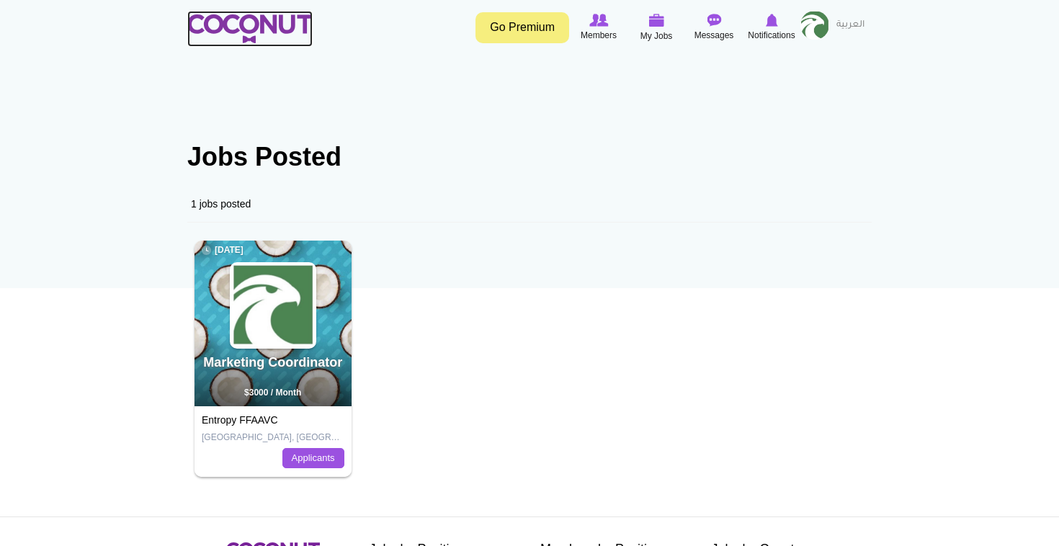
click at [284, 28] on img at bounding box center [249, 28] width 125 height 29
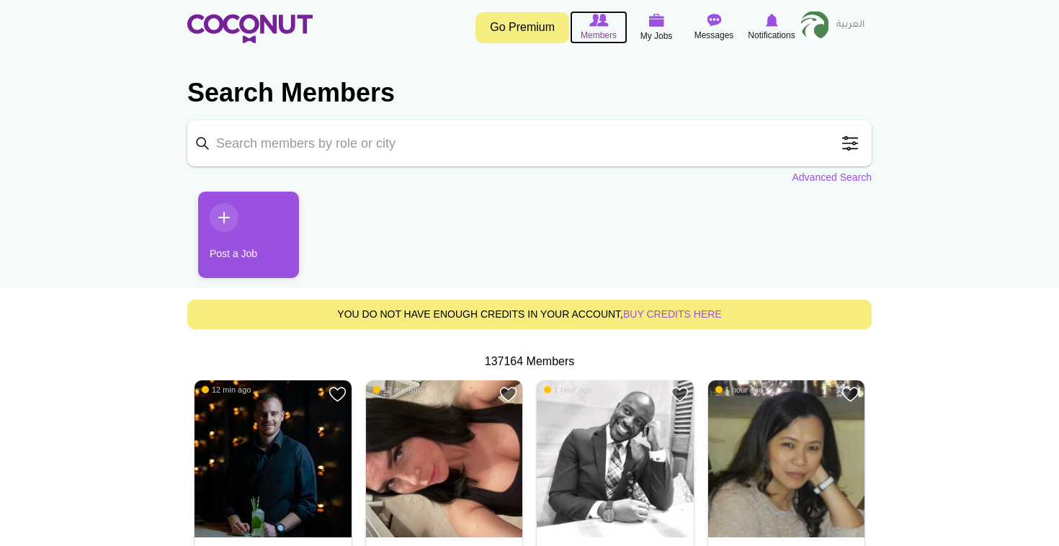
click at [609, 27] on icon at bounding box center [599, 20] width 55 height 16
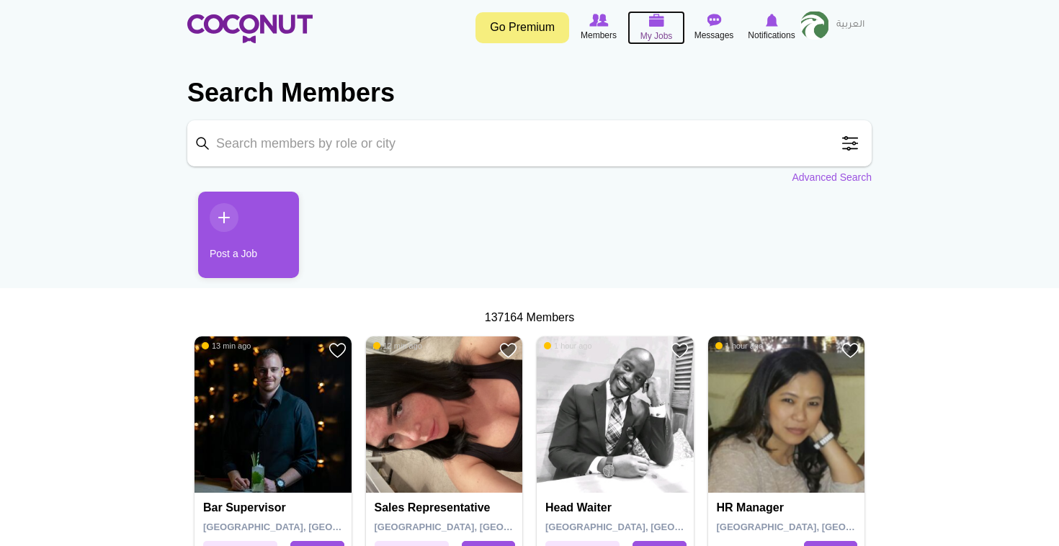
click at [653, 31] on span "My Jobs" at bounding box center [657, 36] width 32 height 14
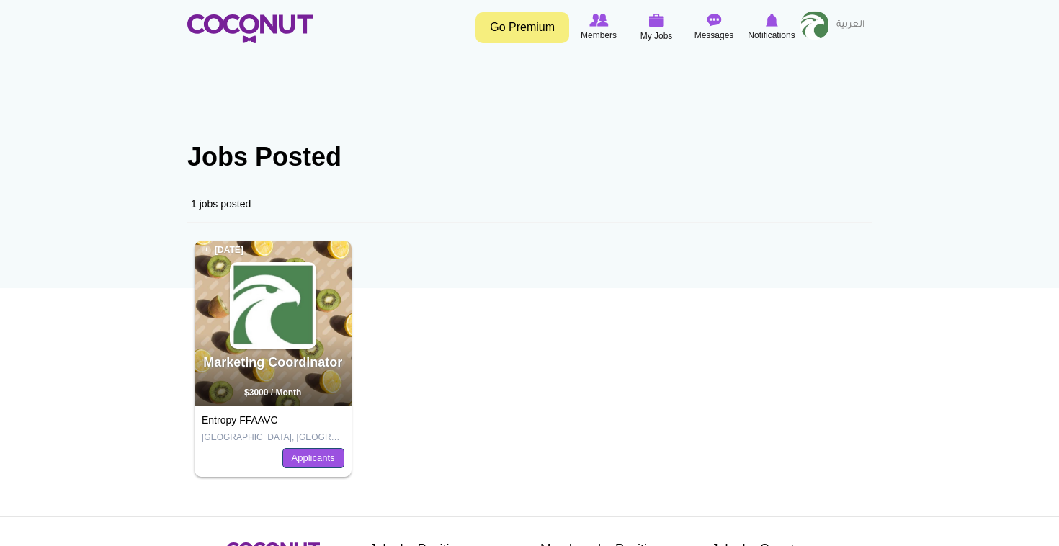
click at [323, 459] on link "Applicants" at bounding box center [314, 458] width 62 height 20
